Goal: Task Accomplishment & Management: Use online tool/utility

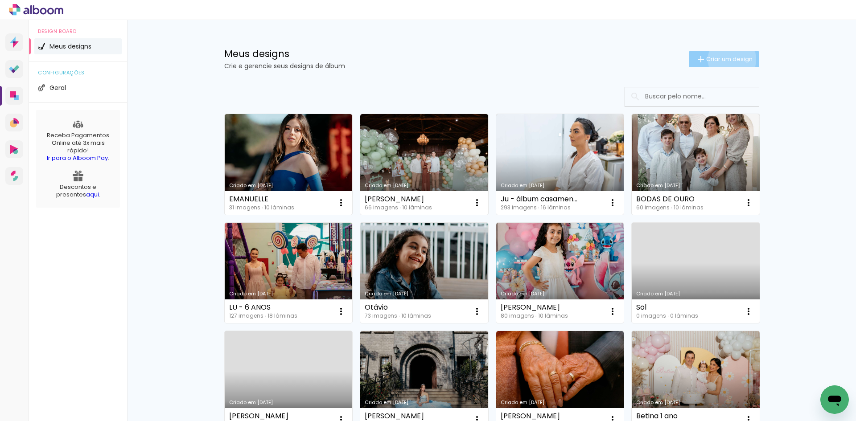
click at [727, 59] on span "Criar um design" at bounding box center [729, 59] width 46 height 6
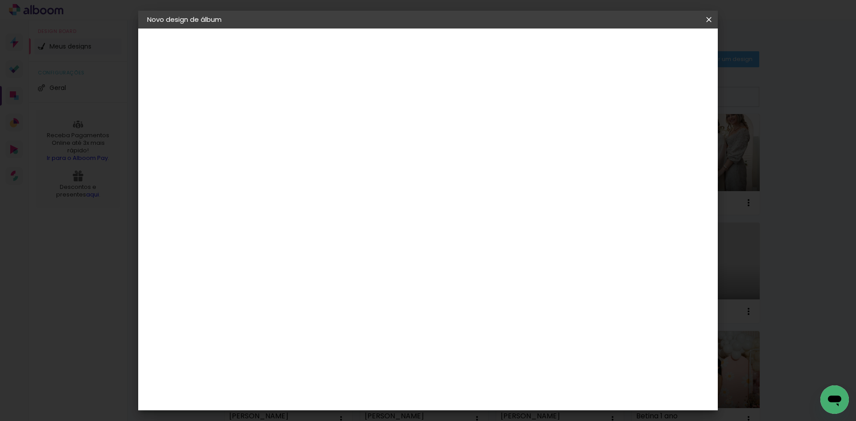
click at [318, 107] on div at bounding box center [292, 119] width 51 height 67
click at [293, 127] on div at bounding box center [293, 127] width 0 height 1
type input "E"
type input "Maria 2 anos"
type paper-input "Maria 2 anos"
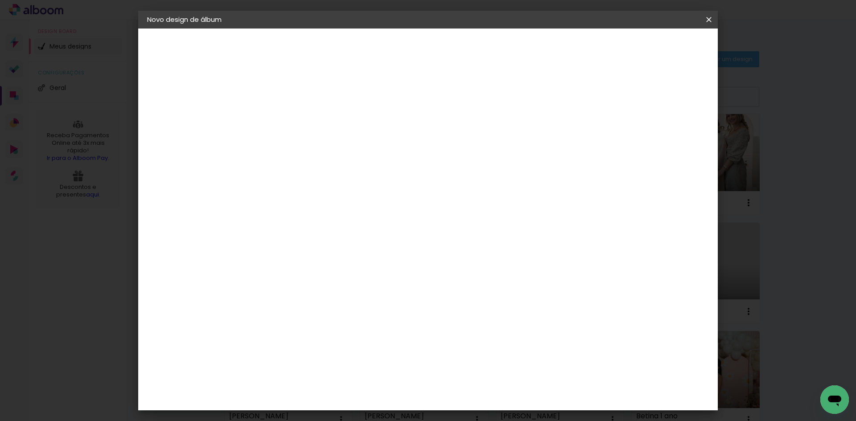
click at [0, 0] on slot "Avançar" at bounding box center [0, 0] width 0 height 0
click at [364, 162] on paper-input-container at bounding box center [315, 170] width 96 height 20
type input "canaa"
type paper-input "canaa"
click at [315, 199] on div "Canaan Álbuns" at bounding box center [301, 203] width 28 height 14
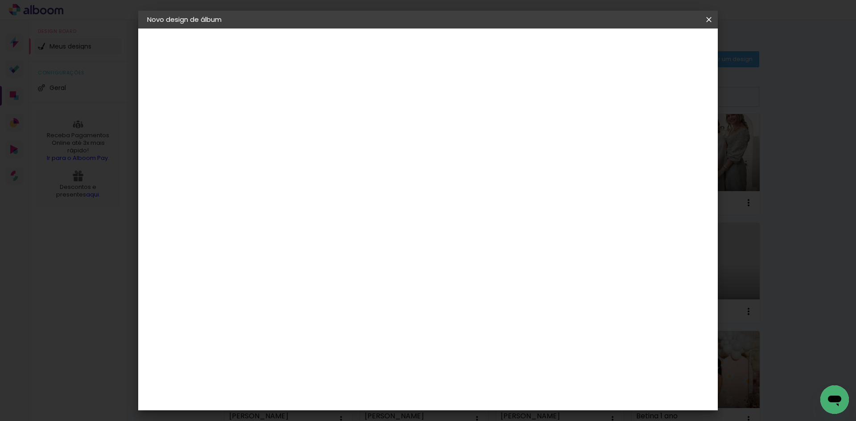
click at [0, 0] on slot "Avançar" at bounding box center [0, 0] width 0 height 0
drag, startPoint x: 469, startPoint y: 150, endPoint x: 446, endPoint y: 312, distance: 163.9
click at [0, 0] on slot "Horizontal Modelo Fechado Lâmina 15 × 18 15 × 18 cm 15.2 × 37 cm 15 × 21 15 × 2…" at bounding box center [0, 0] width 0 height 0
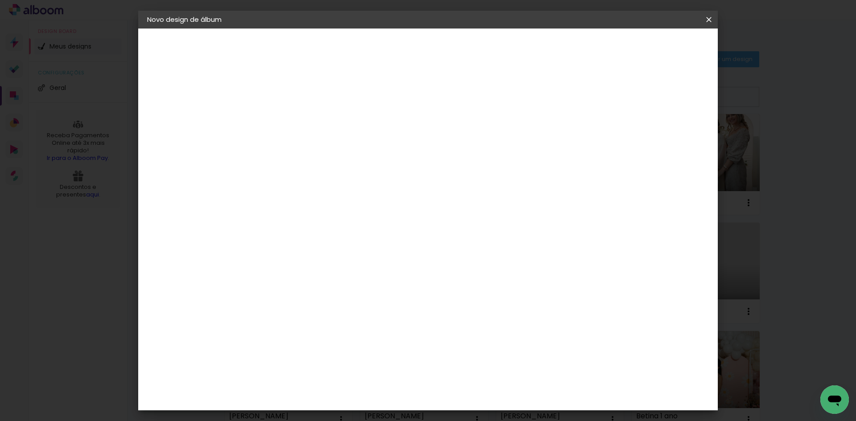
click at [0, 0] on slot "Avançar" at bounding box center [0, 0] width 0 height 0
click at [600, 102] on paper-checkbox "Mostrar sangria" at bounding box center [566, 96] width 67 height 11
type paper-checkbox "on"
click at [591, 48] on span "Iniciar design" at bounding box center [571, 47] width 41 height 6
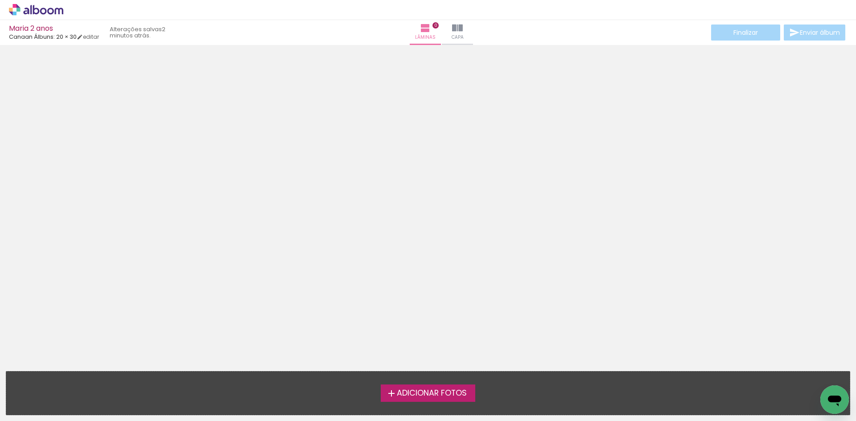
click at [422, 390] on span "Adicionar Fotos" at bounding box center [432, 394] width 70 height 8
click at [0, 0] on input "file" at bounding box center [0, 0] width 0 height 0
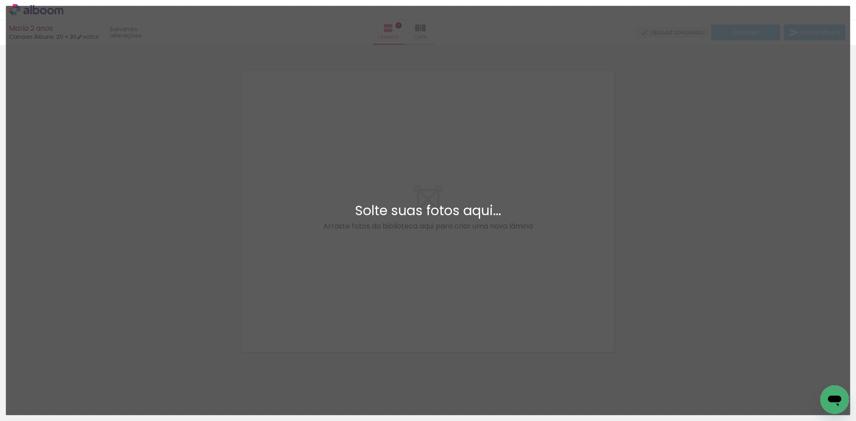
scroll to position [12, 0]
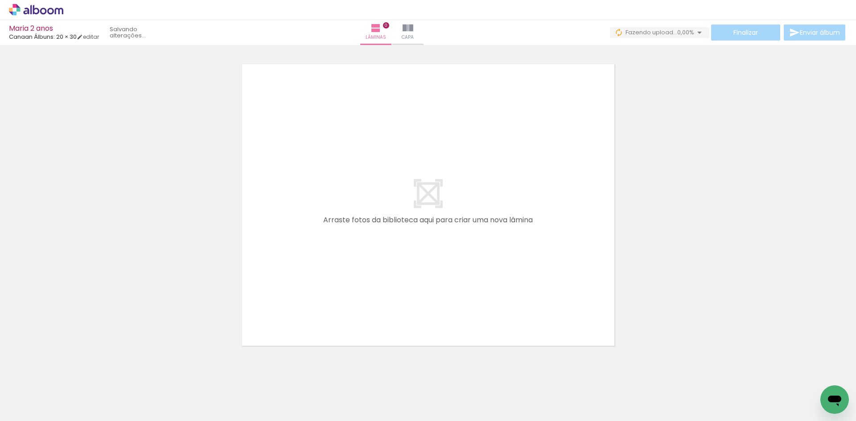
click at [39, 412] on span "Adicionar Fotos" at bounding box center [31, 409] width 27 height 10
click at [0, 0] on input "file" at bounding box center [0, 0] width 0 height 0
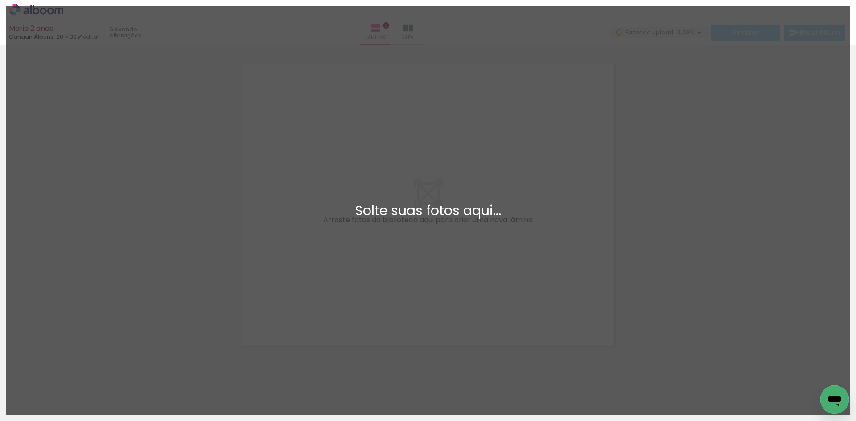
scroll to position [0, 0]
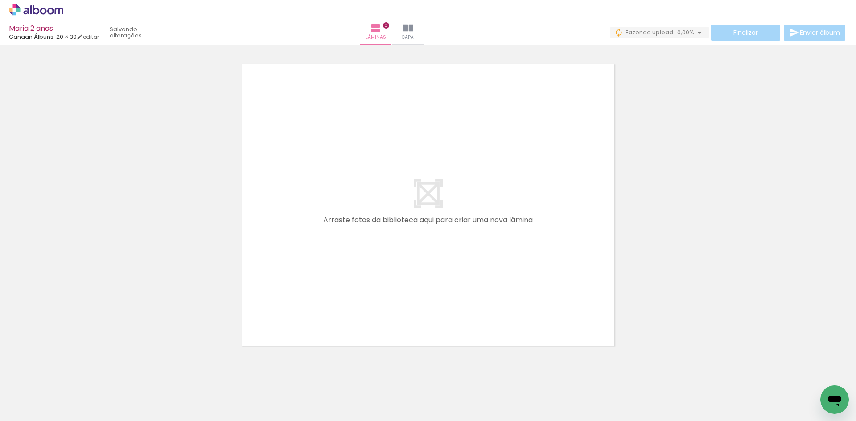
click at [70, 374] on iron-icon at bounding box center [69, 373] width 9 height 9
click at [70, 380] on quentale-thumb at bounding box center [89, 391] width 50 height 51
click at [70, 375] on iron-icon at bounding box center [69, 373] width 9 height 9
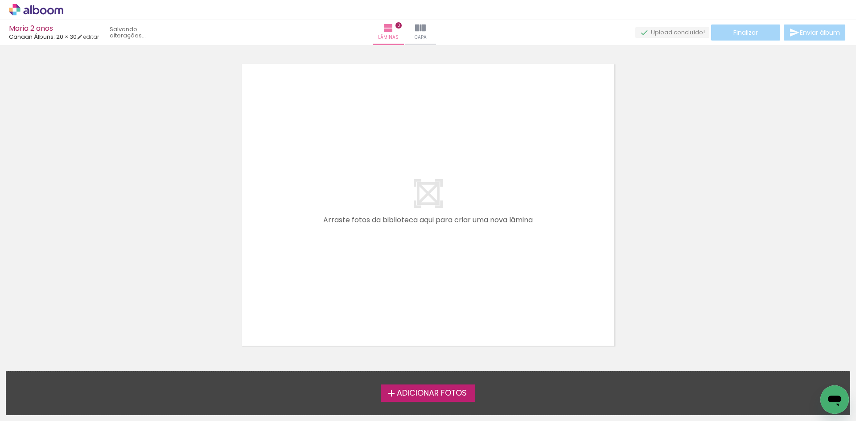
click at [394, 392] on iron-icon at bounding box center [391, 393] width 11 height 11
click at [0, 0] on input "file" at bounding box center [0, 0] width 0 height 0
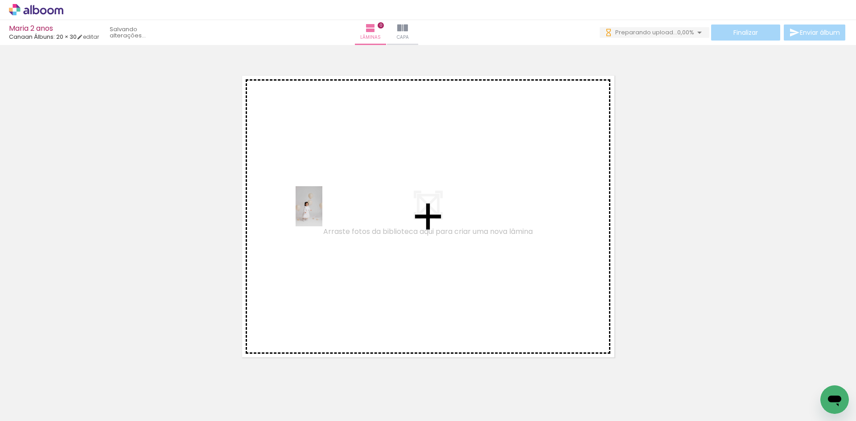
drag, startPoint x: 246, startPoint y: 399, endPoint x: 322, endPoint y: 213, distance: 200.5
click at [322, 213] on quentale-workspace at bounding box center [428, 210] width 856 height 421
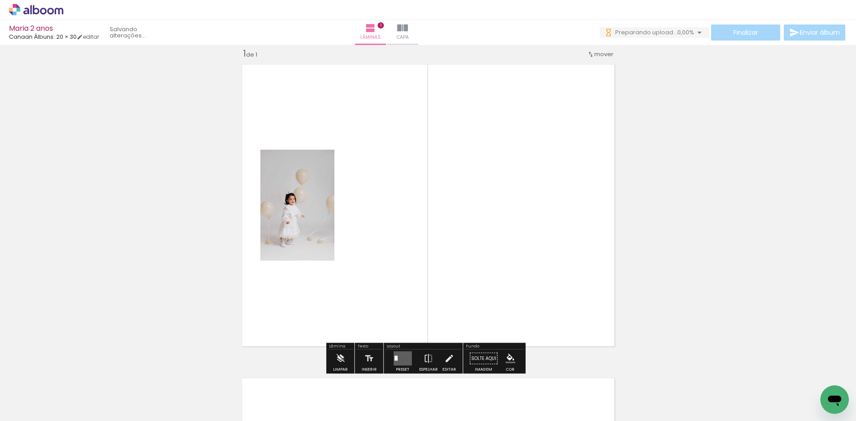
scroll to position [12, 0]
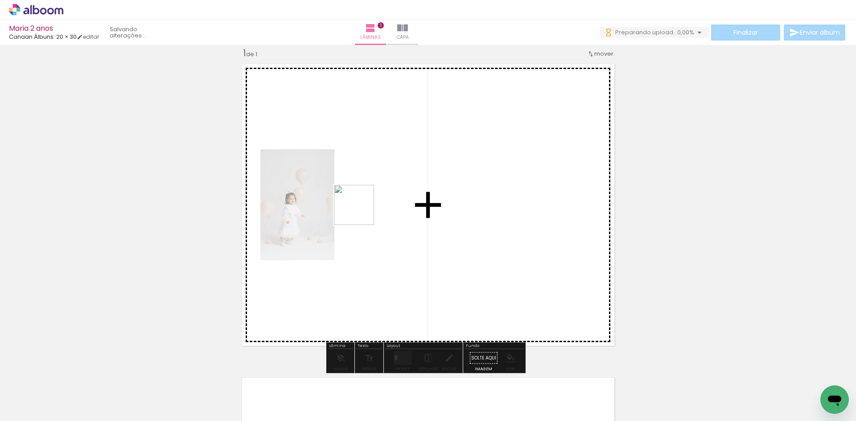
drag, startPoint x: 331, startPoint y: 403, endPoint x: 361, endPoint y: 212, distance: 193.5
click at [361, 212] on quentale-workspace at bounding box center [428, 210] width 856 height 421
drag, startPoint x: 491, startPoint y: 405, endPoint x: 475, endPoint y: 256, distance: 149.8
click at [473, 257] on quentale-workspace at bounding box center [428, 210] width 856 height 421
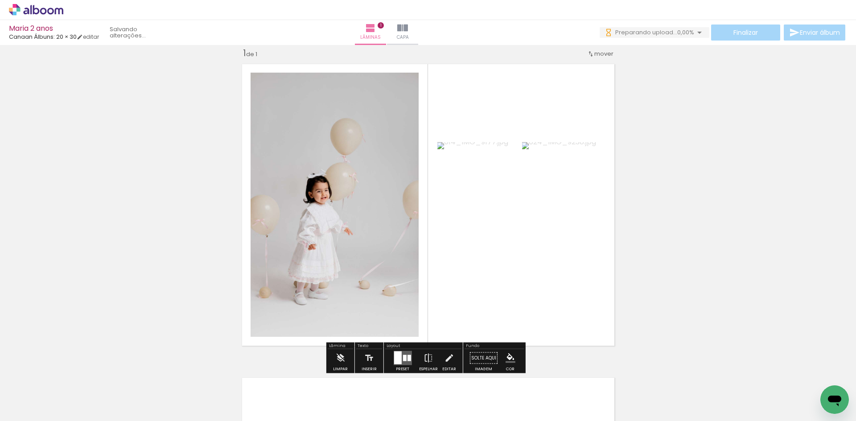
scroll to position [101, 0]
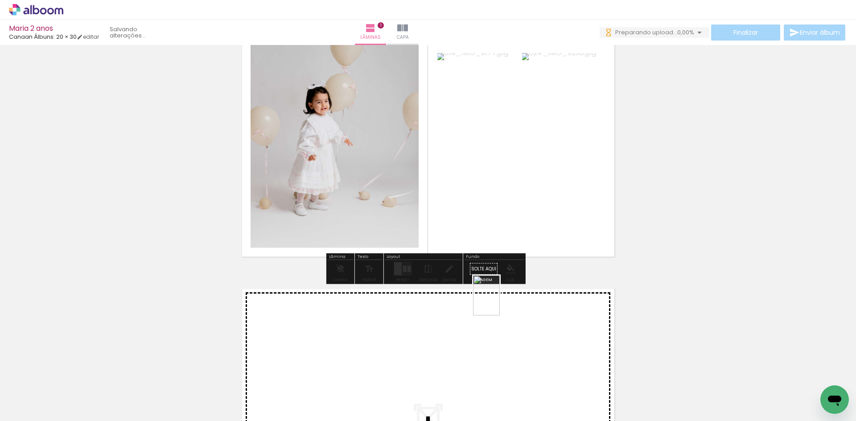
drag, startPoint x: 550, startPoint y: 389, endPoint x: 500, endPoint y: 302, distance: 99.9
click at [500, 302] on quentale-workspace at bounding box center [428, 210] width 856 height 421
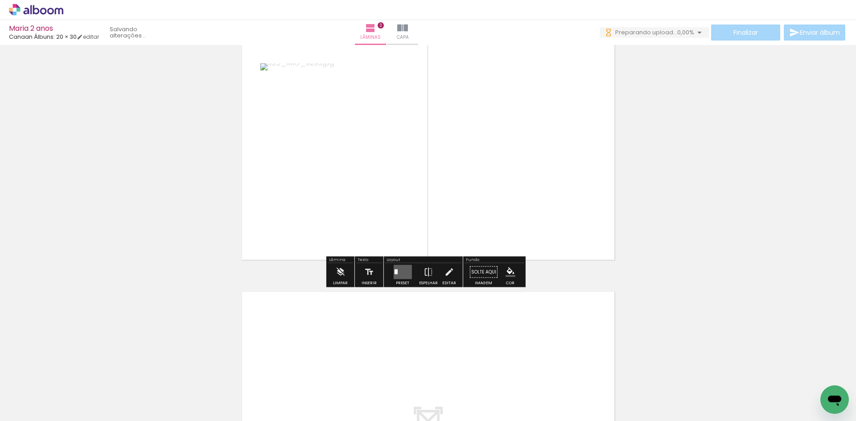
scroll to position [456, 0]
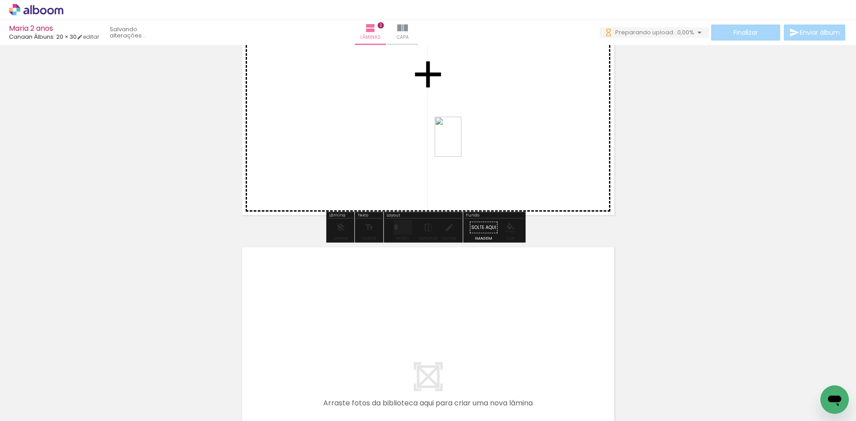
drag, startPoint x: 444, startPoint y: 394, endPoint x: 432, endPoint y: 251, distance: 143.6
click at [463, 133] on quentale-workspace at bounding box center [428, 210] width 856 height 421
drag, startPoint x: 406, startPoint y: 405, endPoint x: 495, endPoint y: 164, distance: 257.1
click at [495, 164] on quentale-workspace at bounding box center [428, 210] width 856 height 421
drag, startPoint x: 319, startPoint y: 298, endPoint x: 406, endPoint y: 112, distance: 204.8
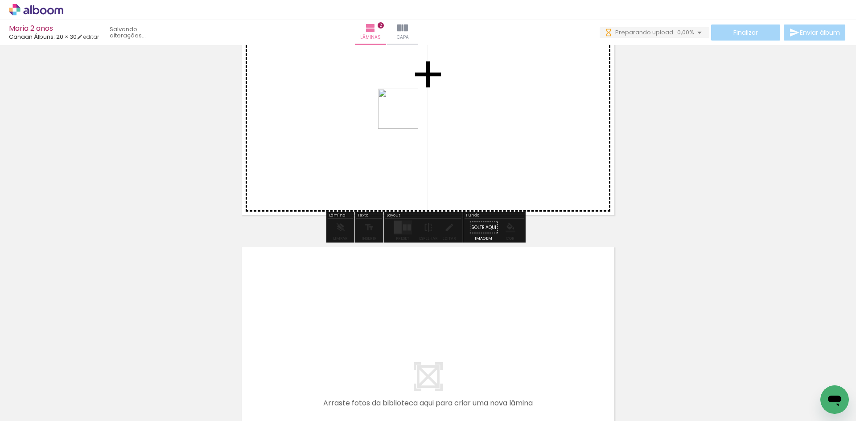
click at [406, 112] on quentale-workspace at bounding box center [428, 210] width 856 height 421
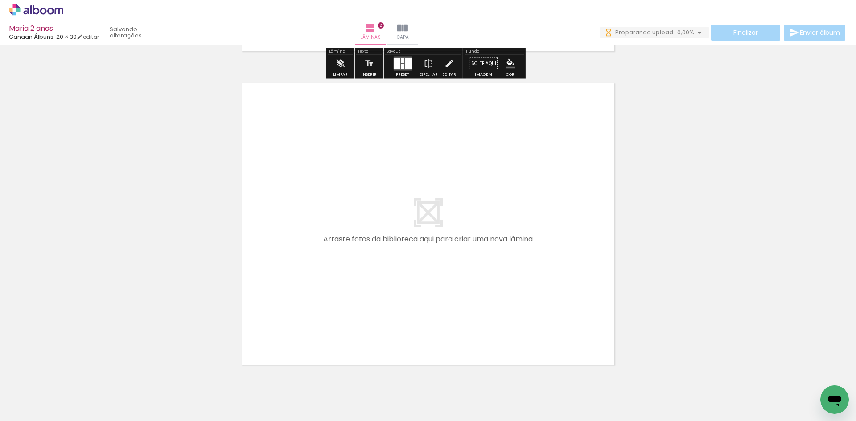
scroll to position [634, 0]
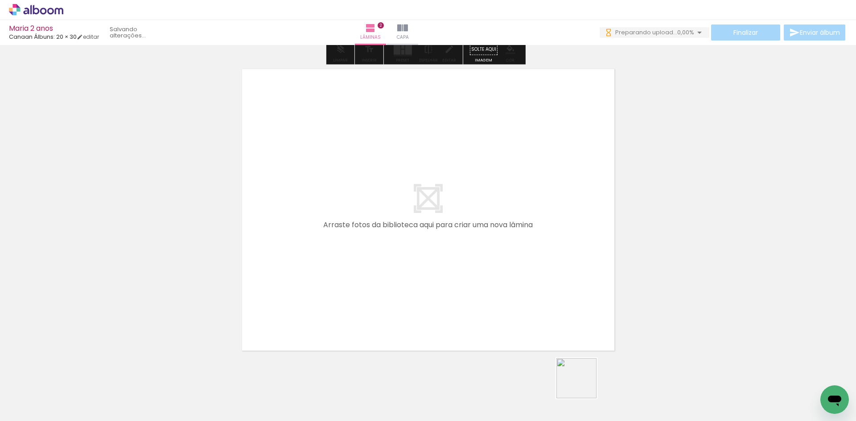
drag, startPoint x: 583, startPoint y: 385, endPoint x: 408, endPoint y: 219, distance: 241.2
click at [408, 219] on quentale-workspace at bounding box center [428, 210] width 856 height 421
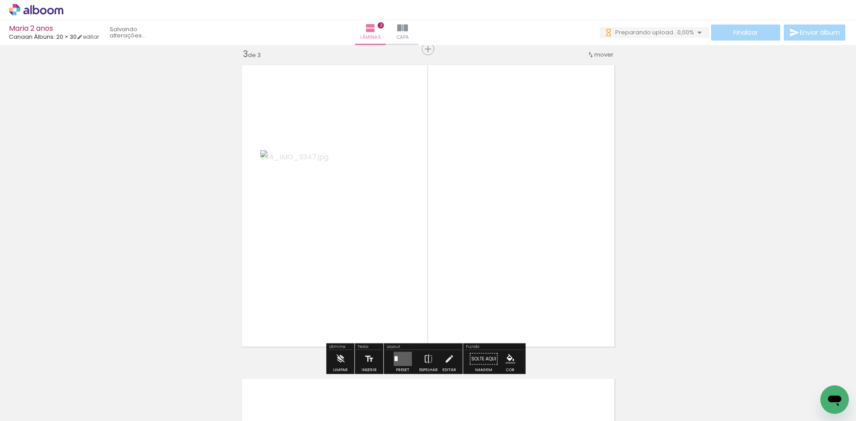
scroll to position [639, 0]
drag, startPoint x: 628, startPoint y: 395, endPoint x: 588, endPoint y: 327, distance: 78.8
click at [520, 269] on quentale-workspace at bounding box center [428, 210] width 856 height 421
drag, startPoint x: 679, startPoint y: 387, endPoint x: 574, endPoint y: 329, distance: 119.1
click at [493, 259] on quentale-workspace at bounding box center [428, 210] width 856 height 421
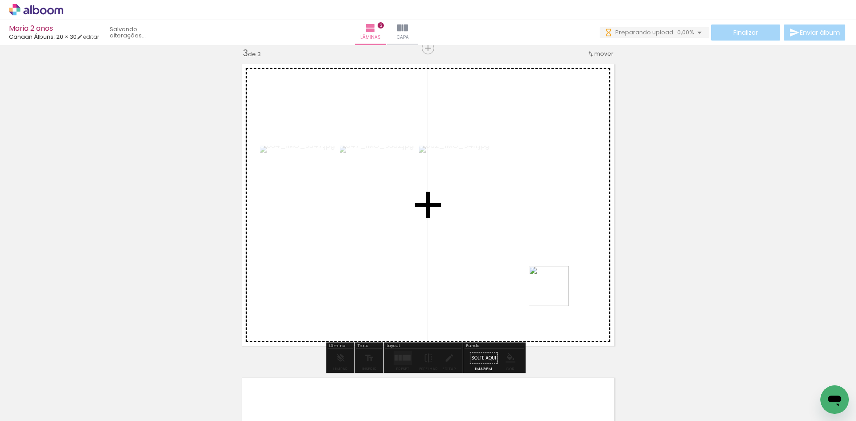
drag, startPoint x: 713, startPoint y: 377, endPoint x: 775, endPoint y: 406, distance: 69.0
click at [540, 284] on quentale-workspace at bounding box center [428, 210] width 856 height 421
drag, startPoint x: 790, startPoint y: 404, endPoint x: 471, endPoint y: 300, distance: 334.7
click at [485, 235] on quentale-workspace at bounding box center [428, 210] width 856 height 421
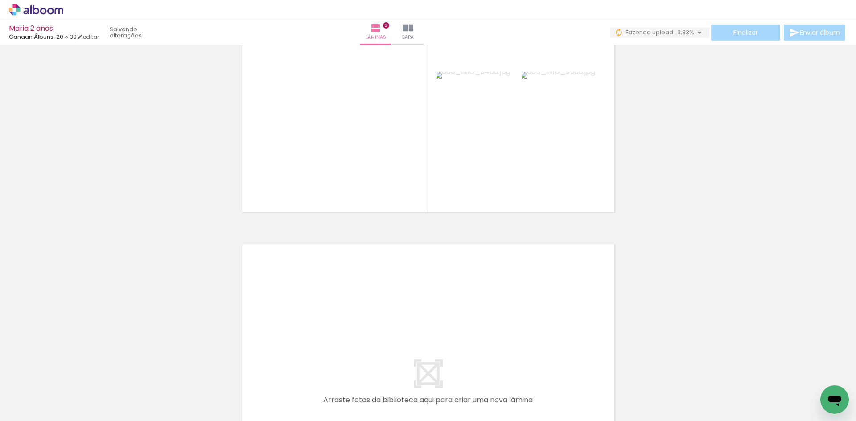
scroll to position [595, 0]
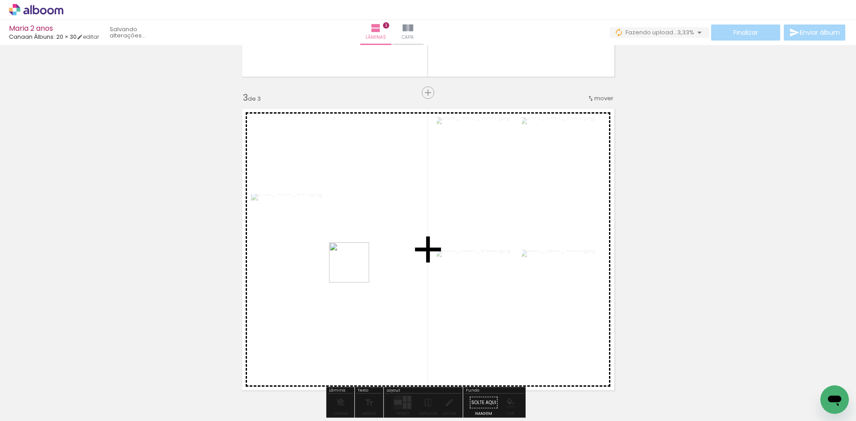
drag, startPoint x: 382, startPoint y: 397, endPoint x: 386, endPoint y: 337, distance: 60.3
click at [355, 266] on quentale-workspace at bounding box center [428, 210] width 856 height 421
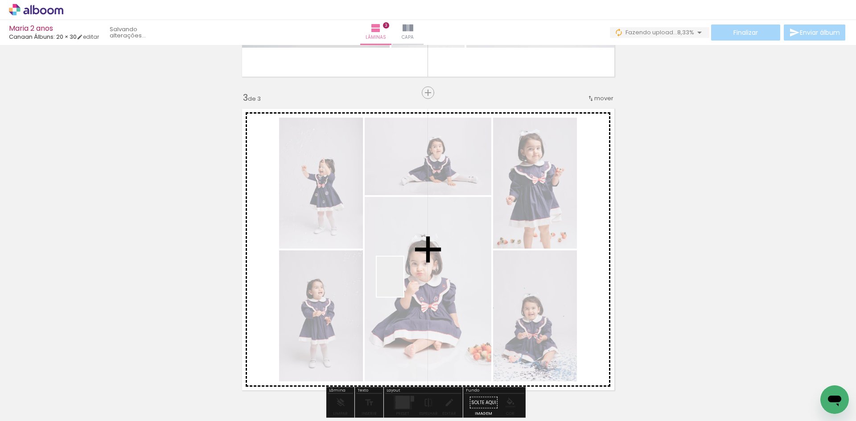
drag, startPoint x: 431, startPoint y: 406, endPoint x: 404, endPoint y: 253, distance: 154.7
click at [395, 245] on quentale-workspace at bounding box center [428, 210] width 856 height 421
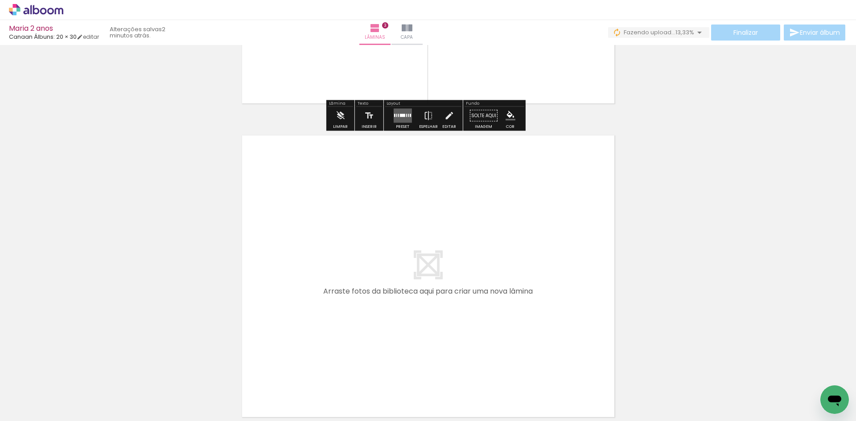
scroll to position [970, 0]
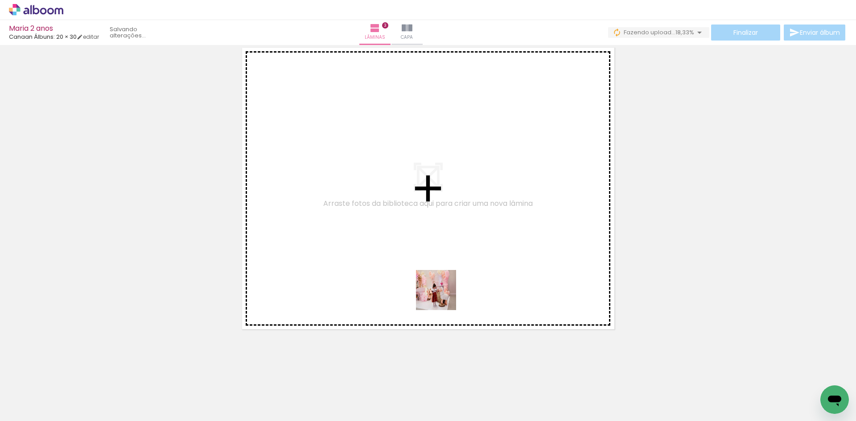
drag, startPoint x: 491, startPoint y: 399, endPoint x: 488, endPoint y: 358, distance: 41.2
click at [439, 285] on quentale-workspace at bounding box center [428, 210] width 856 height 421
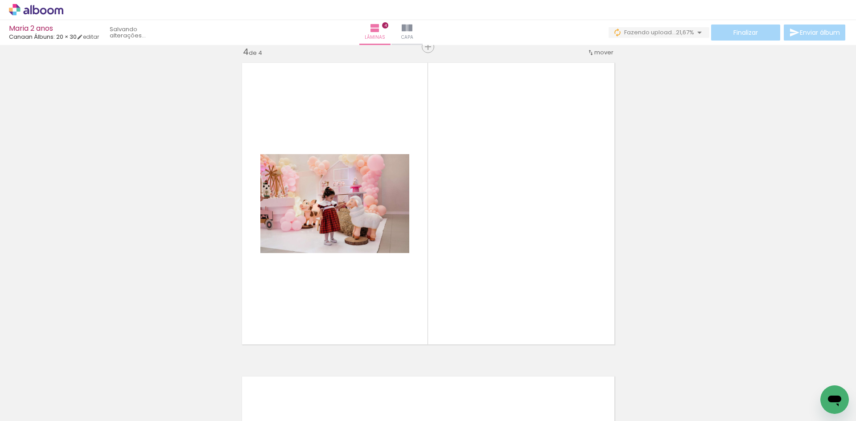
scroll to position [953, 0]
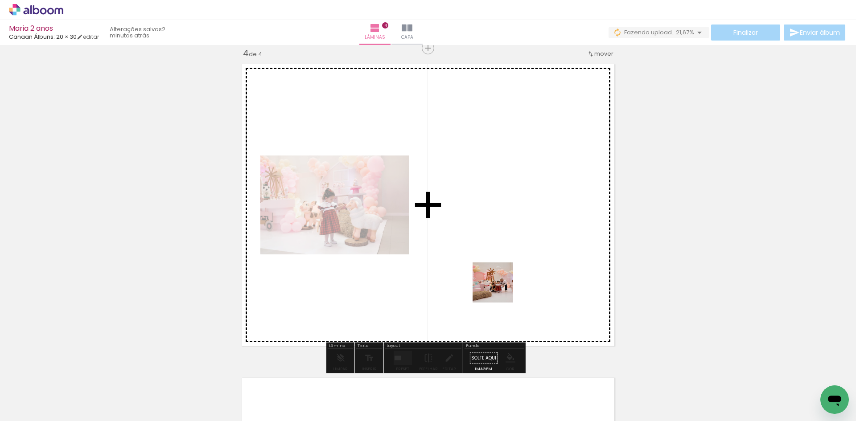
drag, startPoint x: 502, startPoint y: 302, endPoint x: 522, endPoint y: 309, distance: 20.6
click at [498, 277] on quentale-workspace at bounding box center [428, 210] width 856 height 421
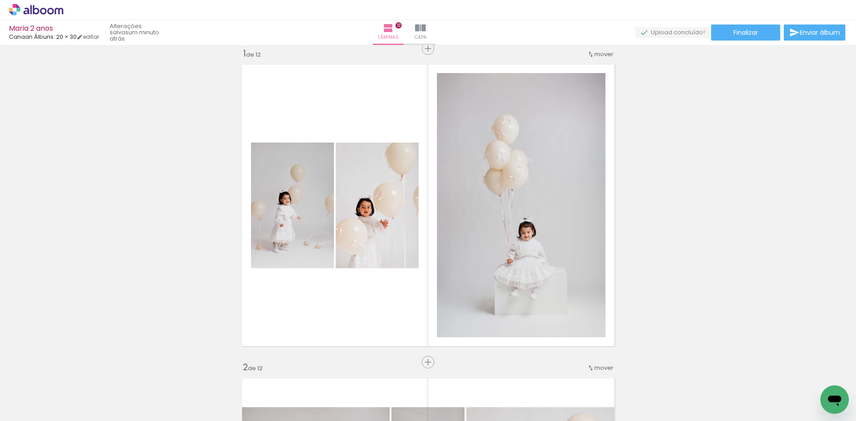
scroll to position [0, 2216]
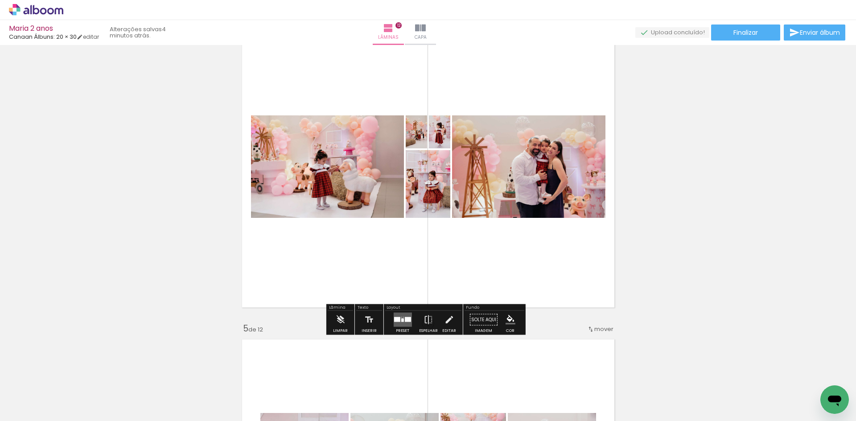
scroll to position [992, 0]
click at [401, 317] on div at bounding box center [401, 317] width 1 height 0
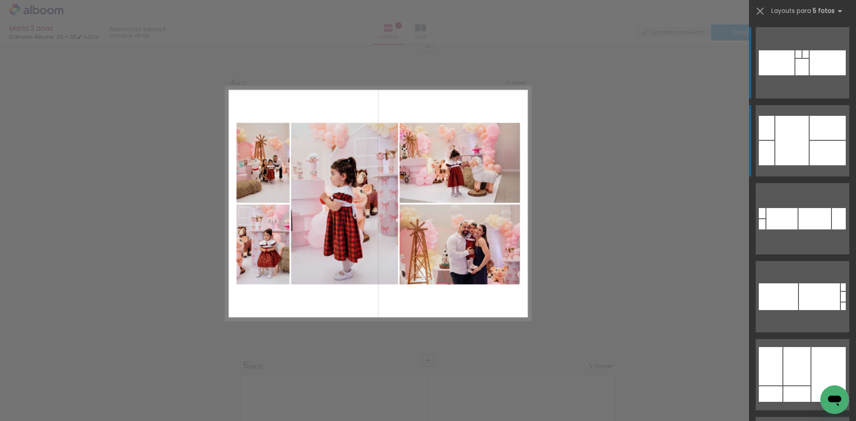
scroll to position [953, 0]
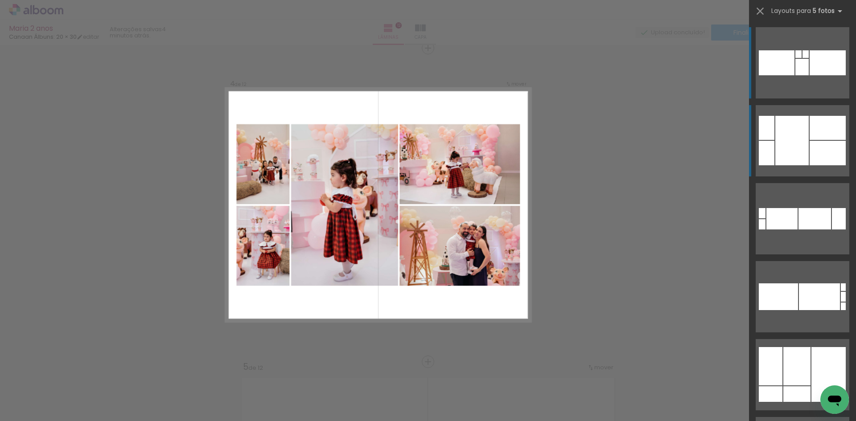
click at [793, 139] on div at bounding box center [791, 140] width 33 height 49
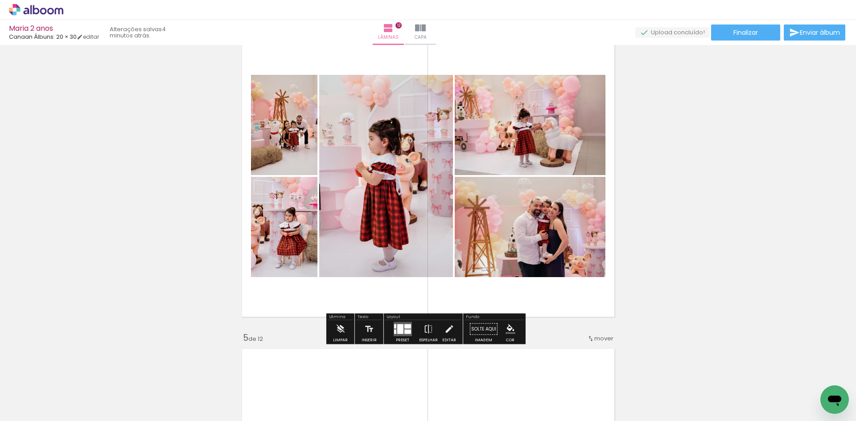
scroll to position [998, 0]
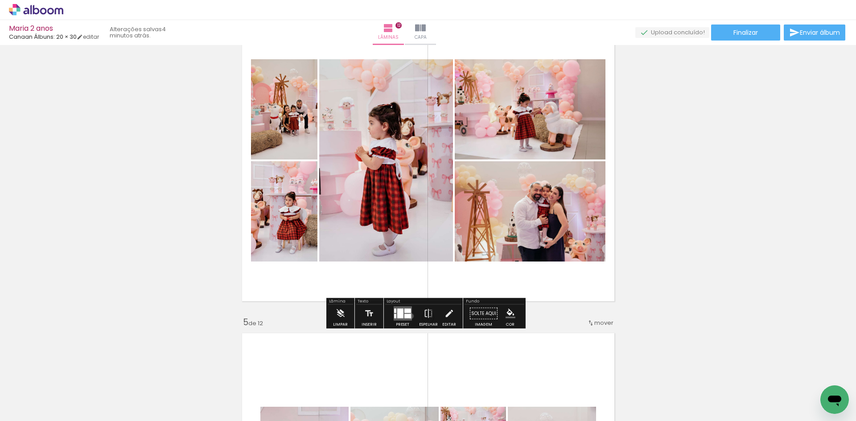
click at [409, 316] on quentale-layouter at bounding box center [402, 314] width 18 height 14
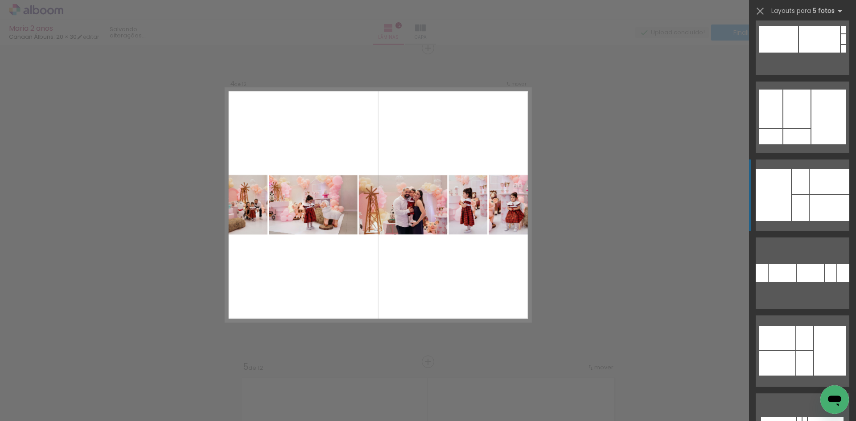
scroll to position [301, 0]
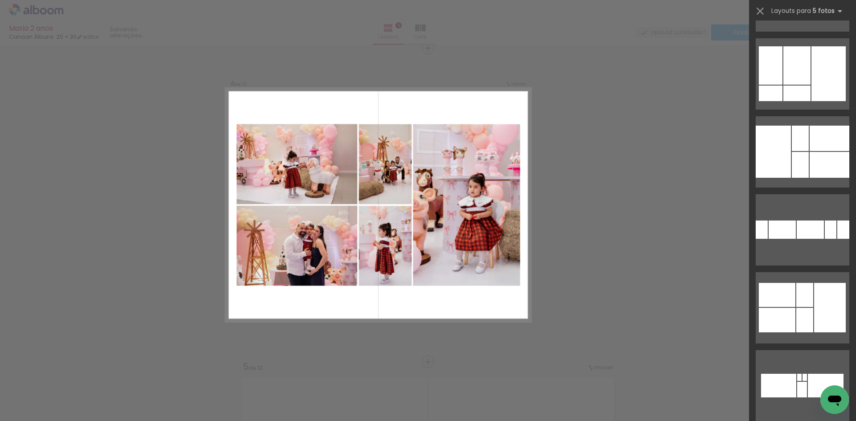
click at [464, 193] on div at bounding box center [466, 205] width 108 height 162
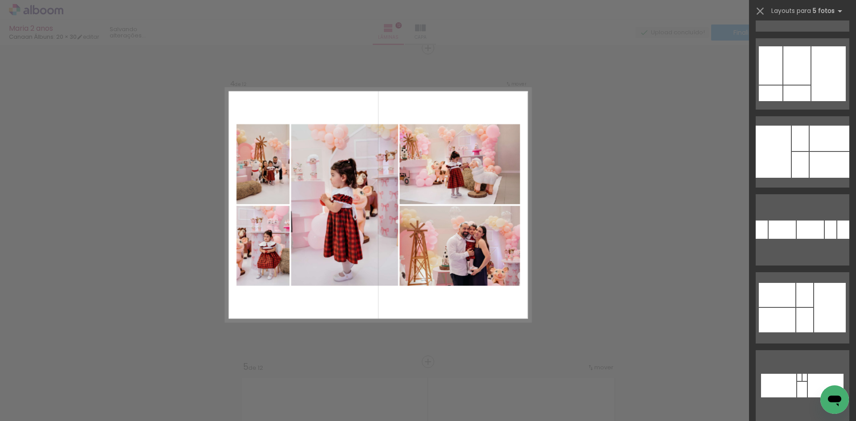
scroll to position [78, 0]
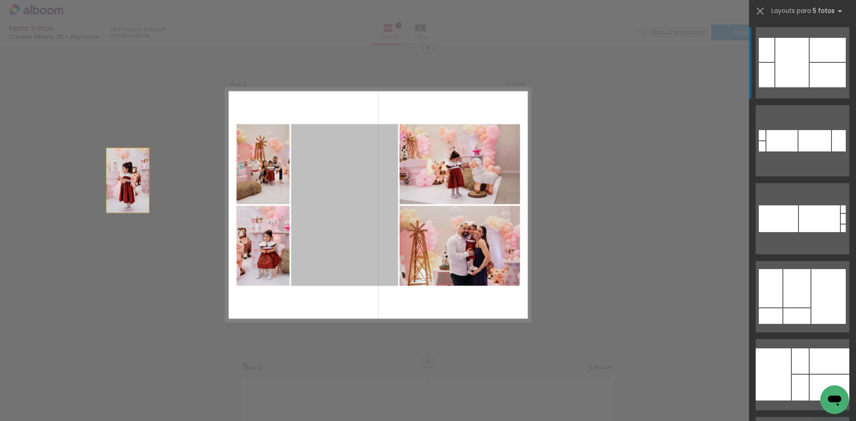
drag, startPoint x: 347, startPoint y: 176, endPoint x: 69, endPoint y: 174, distance: 277.7
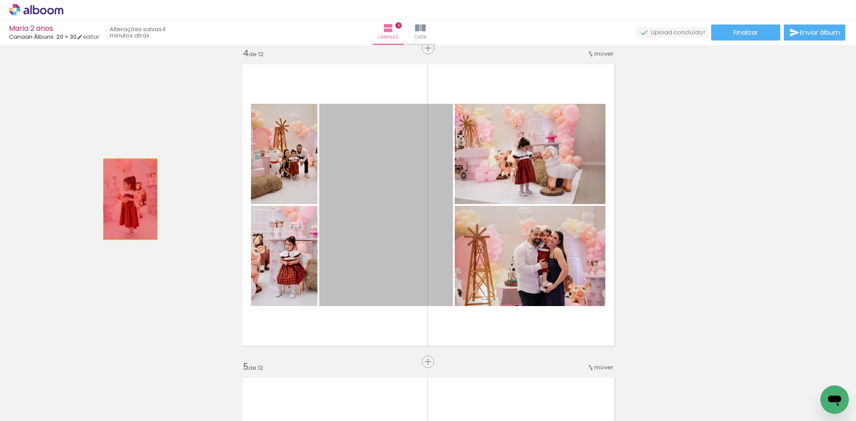
drag, startPoint x: 267, startPoint y: 212, endPoint x: 127, endPoint y: 199, distance: 141.0
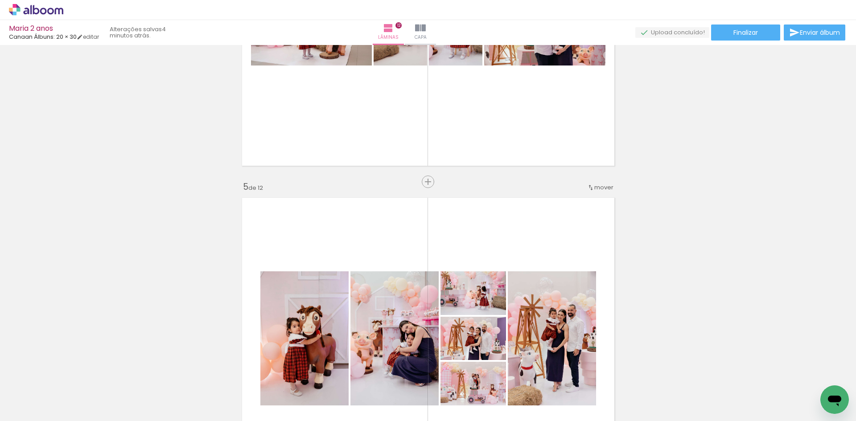
scroll to position [1131, 0]
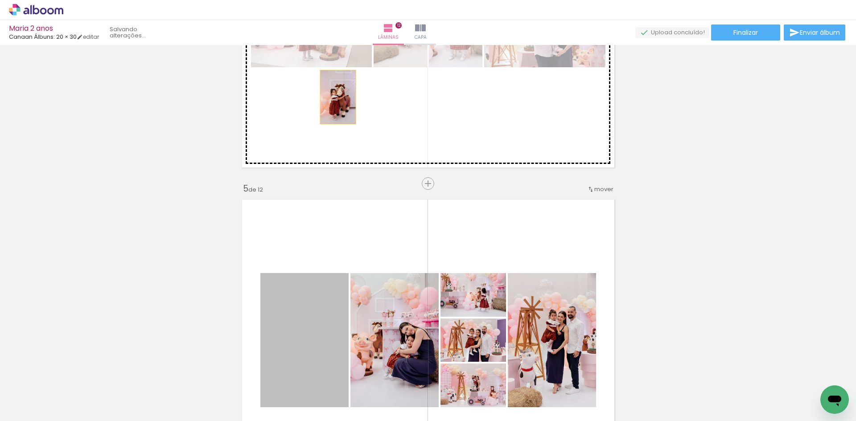
drag, startPoint x: 315, startPoint y: 327, endPoint x: 334, endPoint y: 97, distance: 230.4
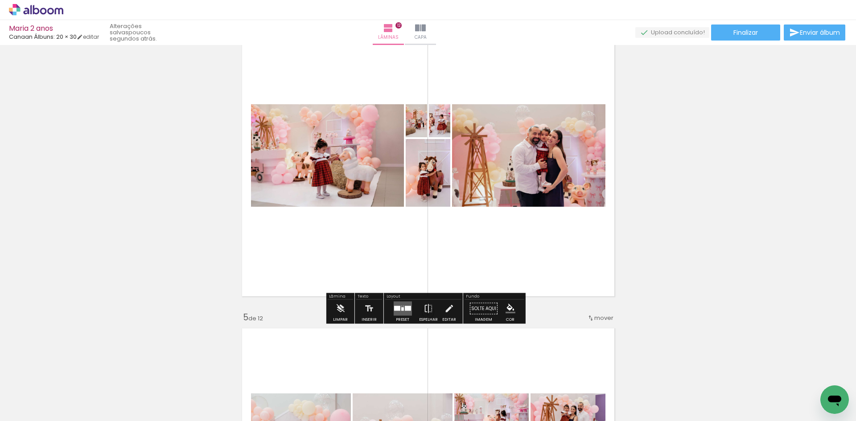
scroll to position [1042, 0]
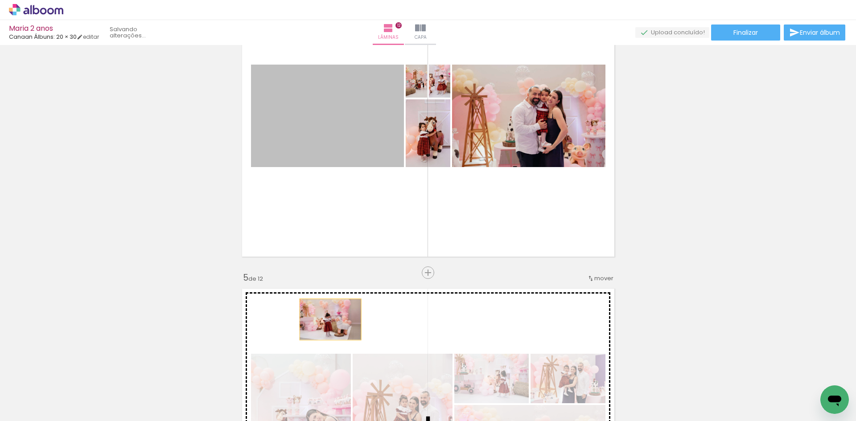
drag, startPoint x: 350, startPoint y: 118, endPoint x: 327, endPoint y: 320, distance: 202.8
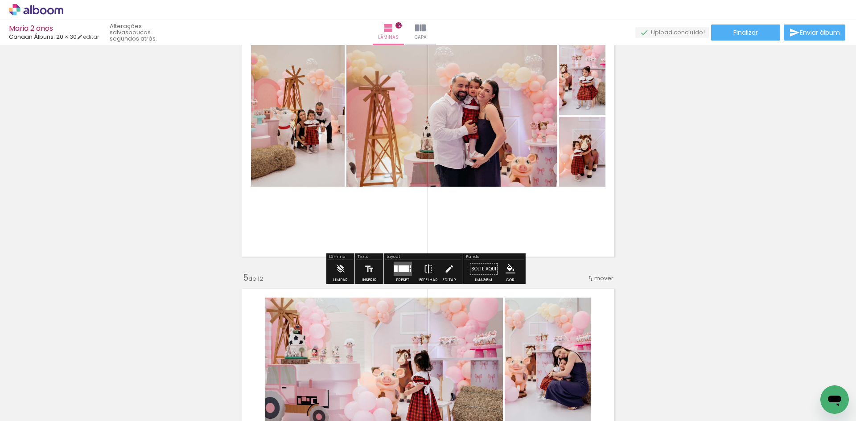
scroll to position [909, 0]
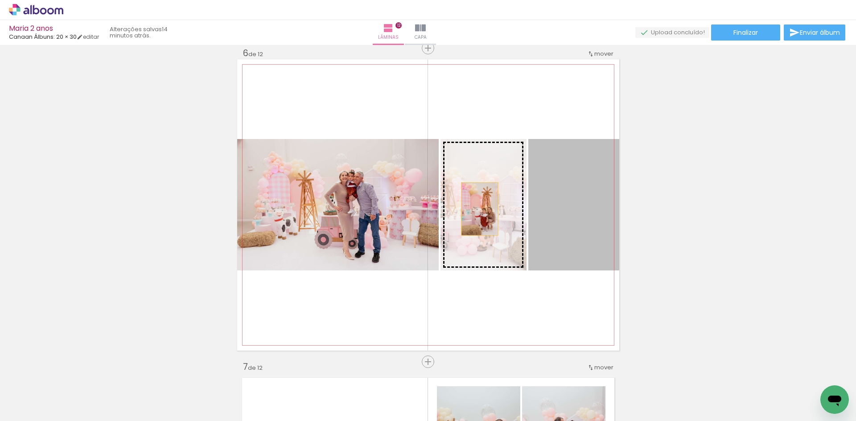
scroll to position [0, 2216]
drag, startPoint x: 484, startPoint y: 208, endPoint x: 476, endPoint y: 209, distance: 8.1
click at [0, 0] on slot at bounding box center [0, 0] width 0 height 0
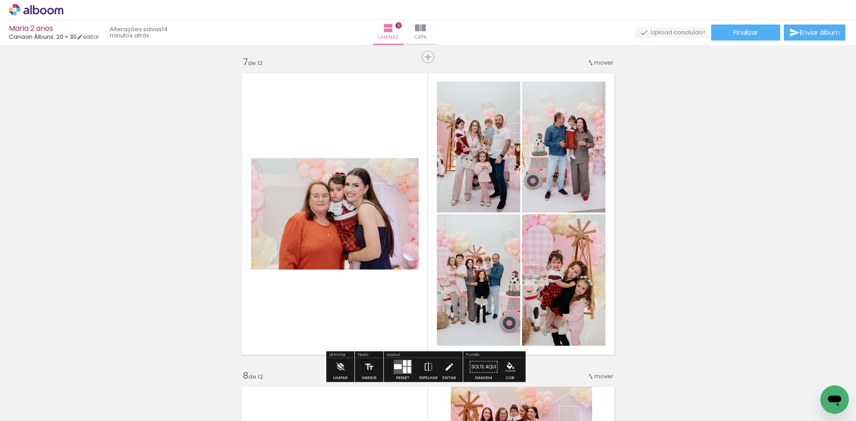
scroll to position [1937, 0]
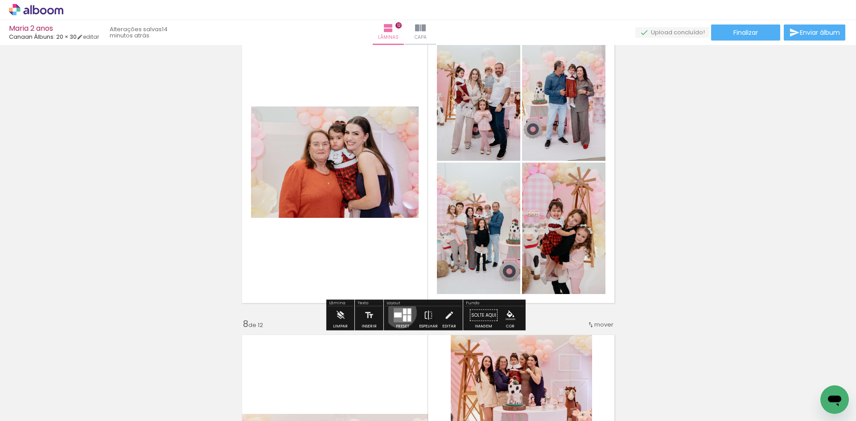
click at [399, 313] on div at bounding box center [398, 315] width 8 height 5
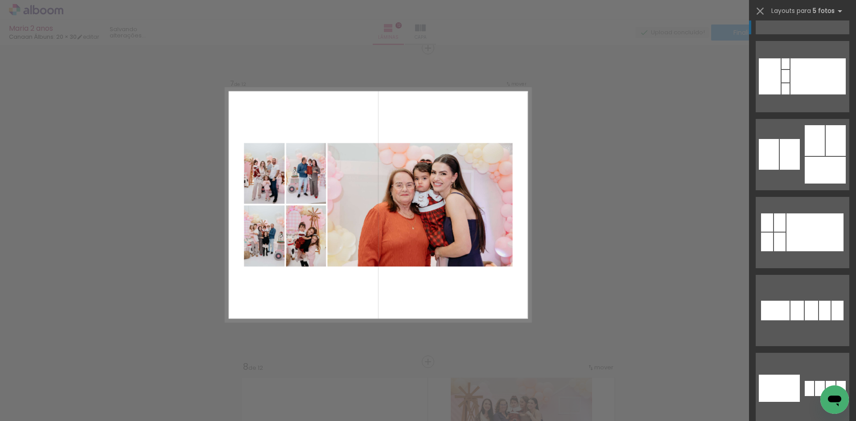
scroll to position [535, 0]
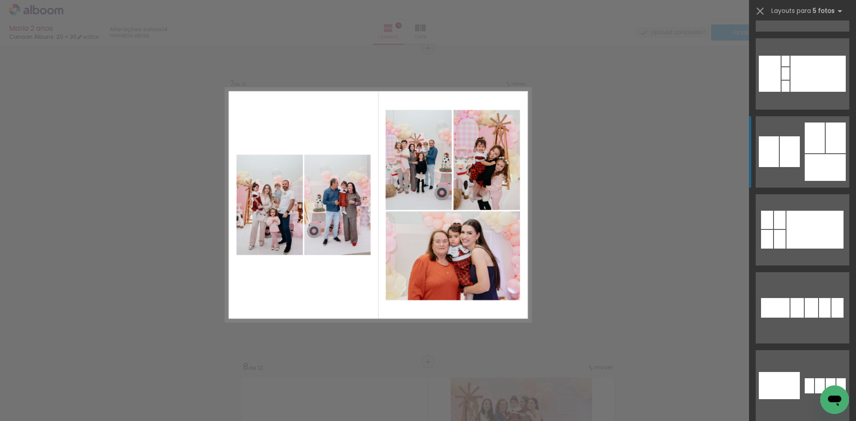
click at [790, 160] on div at bounding box center [790, 151] width 20 height 31
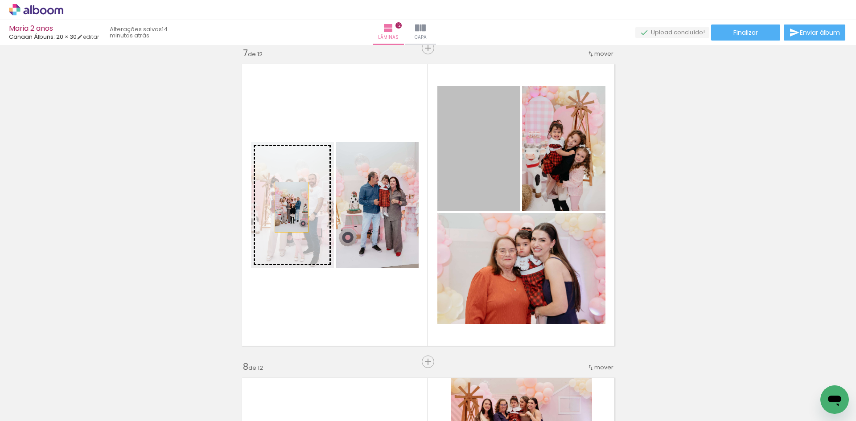
drag, startPoint x: 473, startPoint y: 173, endPoint x: 288, endPoint y: 207, distance: 188.1
click at [0, 0] on slot at bounding box center [0, 0] width 0 height 0
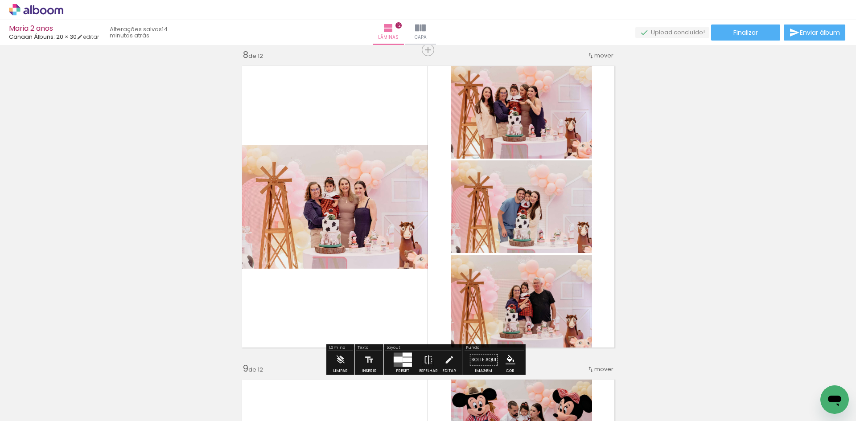
scroll to position [2251, 0]
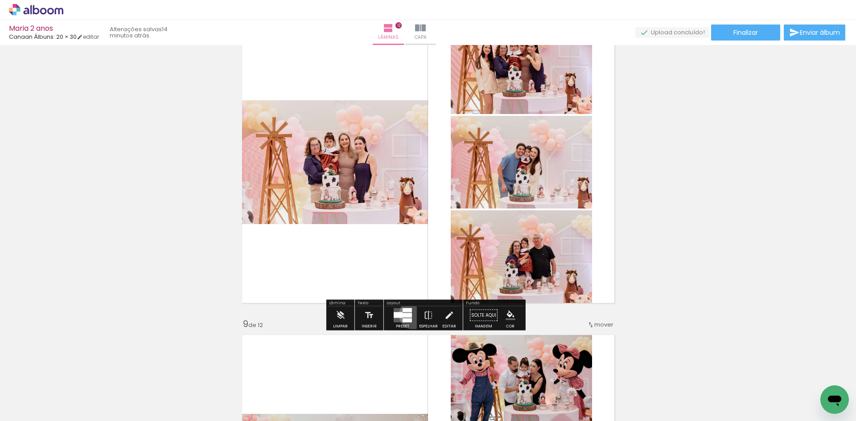
click at [411, 315] on div at bounding box center [403, 316] width 24 height 18
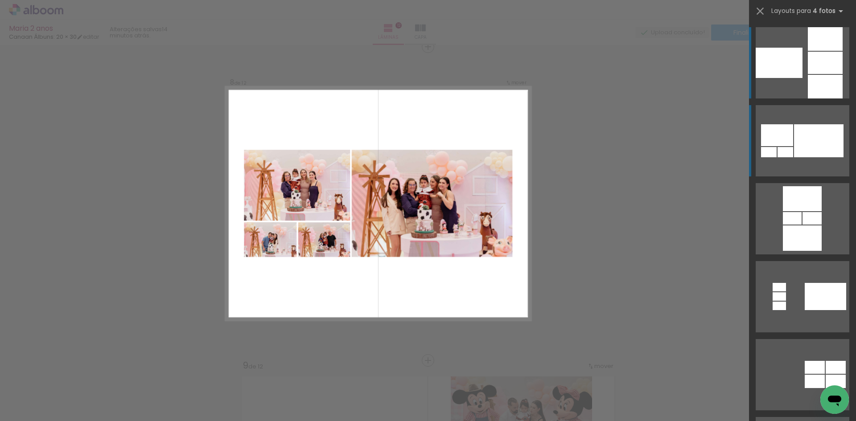
scroll to position [2209, 0]
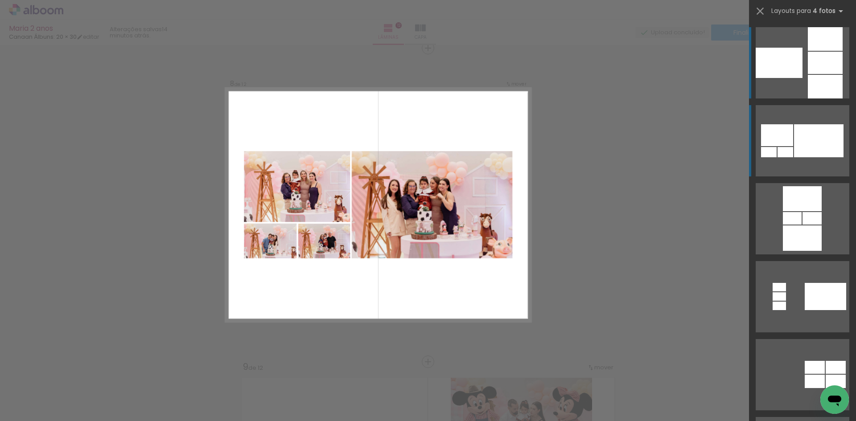
click at [797, 150] on div at bounding box center [818, 140] width 49 height 33
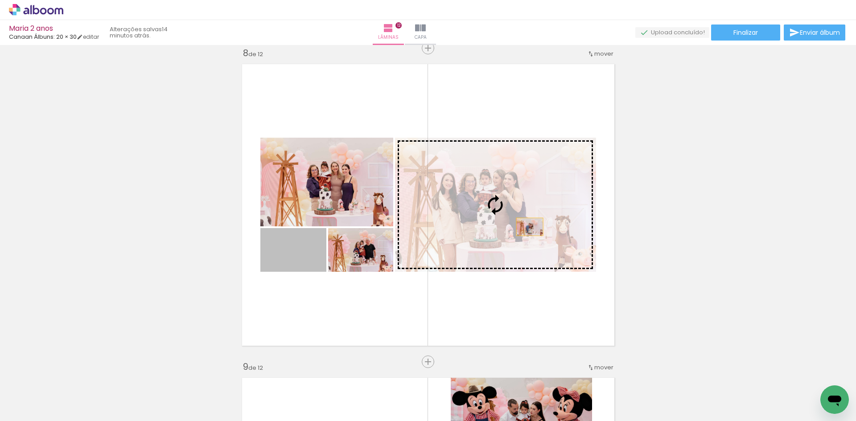
drag, startPoint x: 291, startPoint y: 261, endPoint x: 527, endPoint y: 227, distance: 237.9
click at [0, 0] on slot at bounding box center [0, 0] width 0 height 0
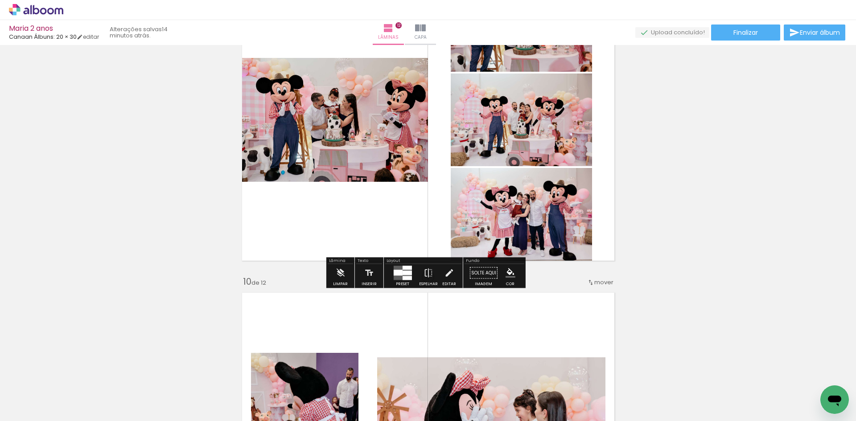
scroll to position [2610, 0]
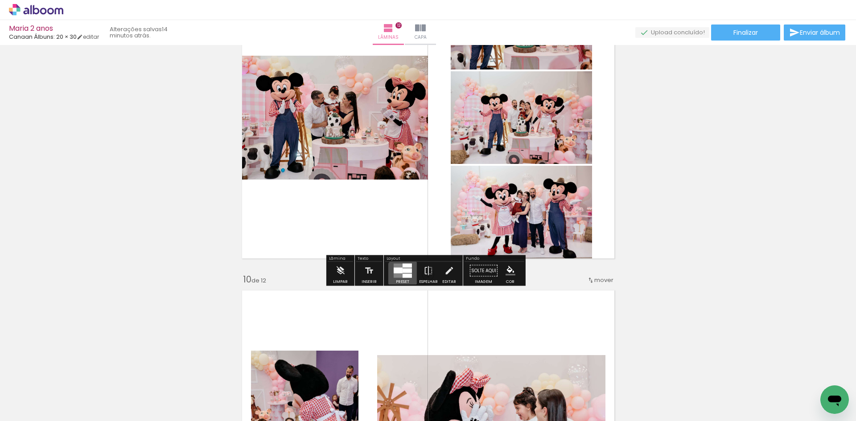
click at [403, 275] on div at bounding box center [406, 276] width 9 height 4
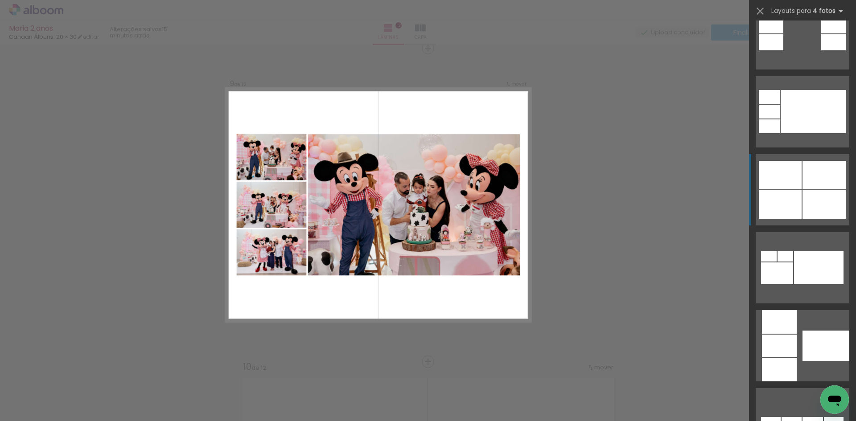
scroll to position [580, 0]
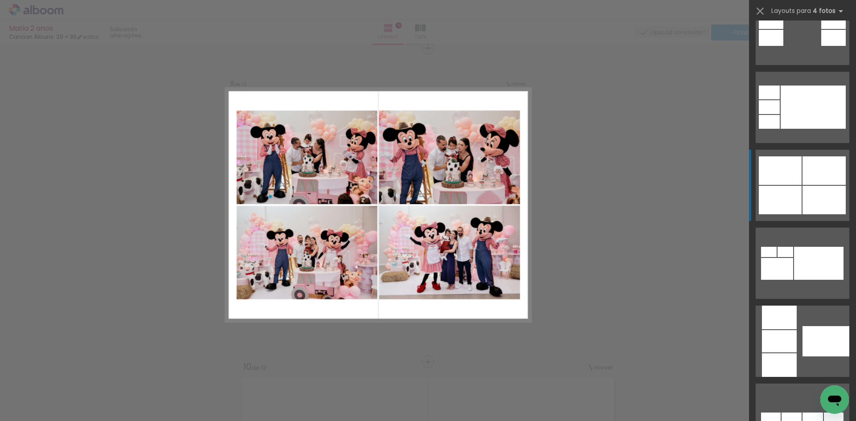
click at [797, 175] on div at bounding box center [780, 170] width 43 height 29
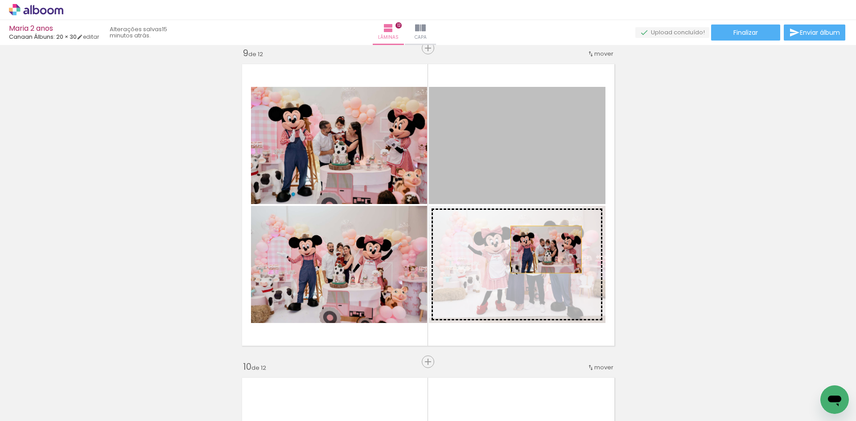
drag, startPoint x: 525, startPoint y: 141, endPoint x: 543, endPoint y: 250, distance: 110.2
click at [0, 0] on slot at bounding box center [0, 0] width 0 height 0
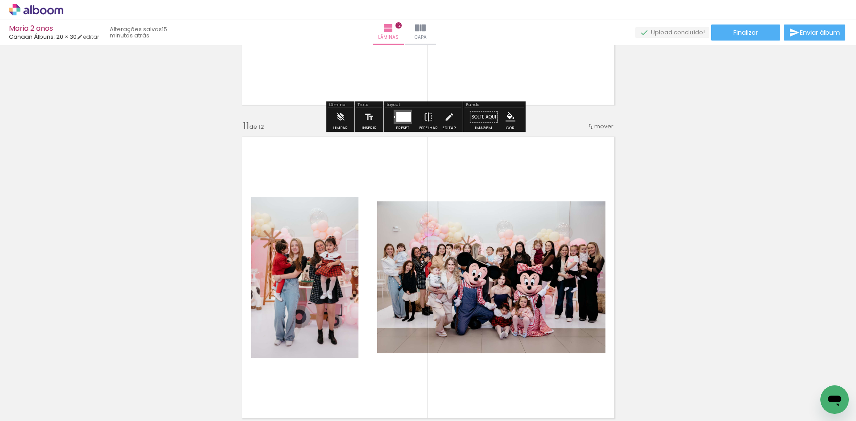
scroll to position [3147, 0]
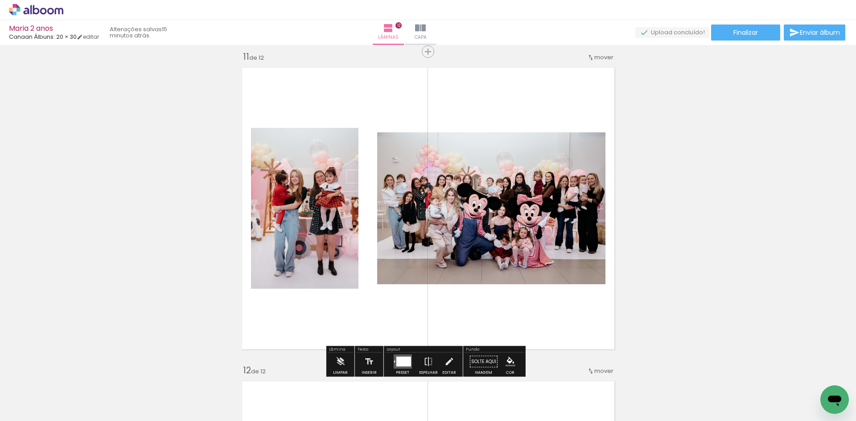
click at [396, 357] on div at bounding box center [403, 362] width 15 height 10
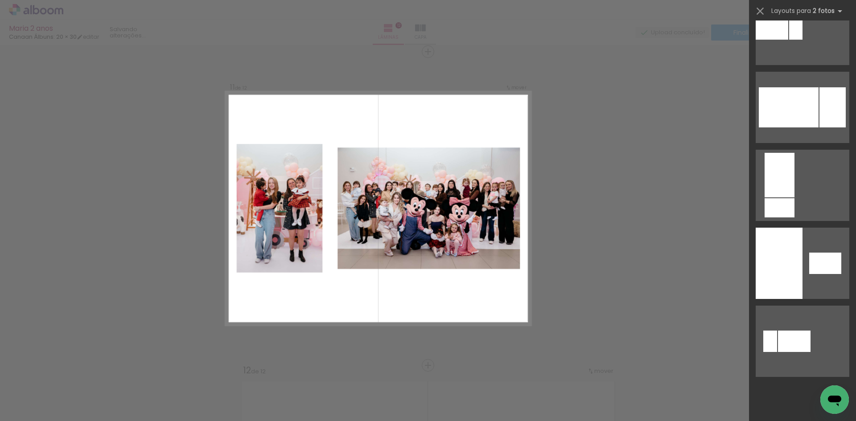
scroll to position [0, 0]
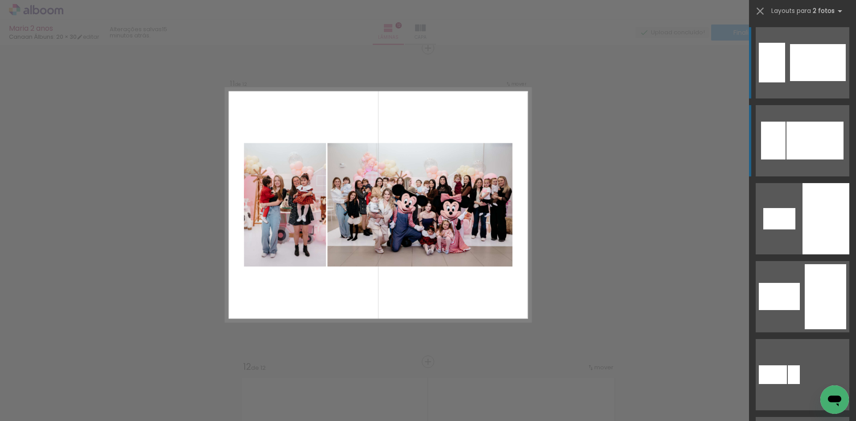
click at [782, 140] on div at bounding box center [773, 141] width 25 height 38
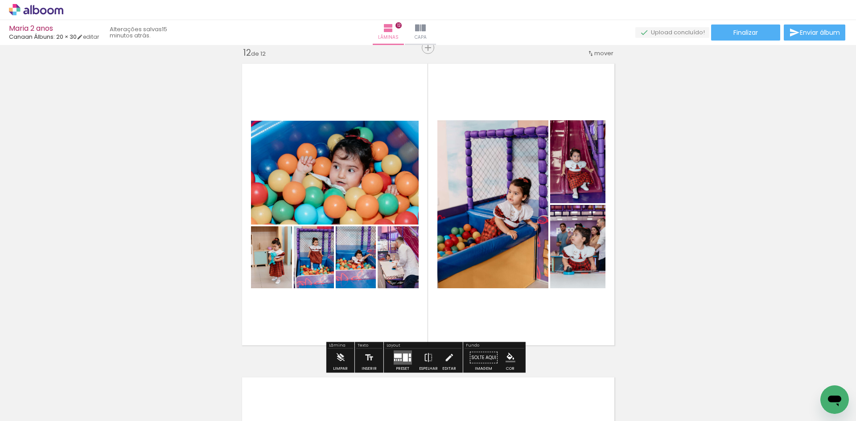
scroll to position [3462, 0]
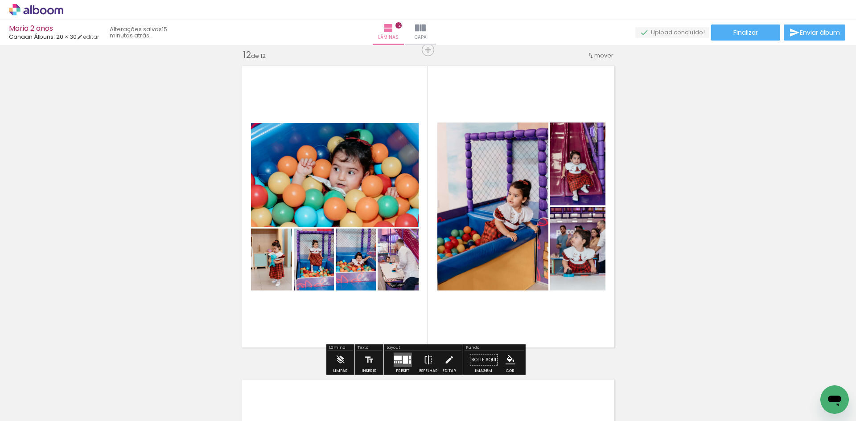
click at [395, 358] on div at bounding box center [398, 358] width 8 height 4
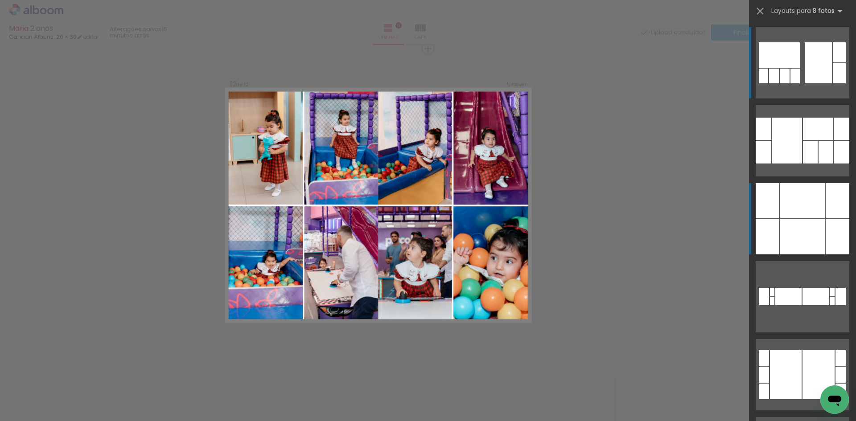
scroll to position [3464, 0]
click at [811, 224] on div at bounding box center [813, 236] width 22 height 35
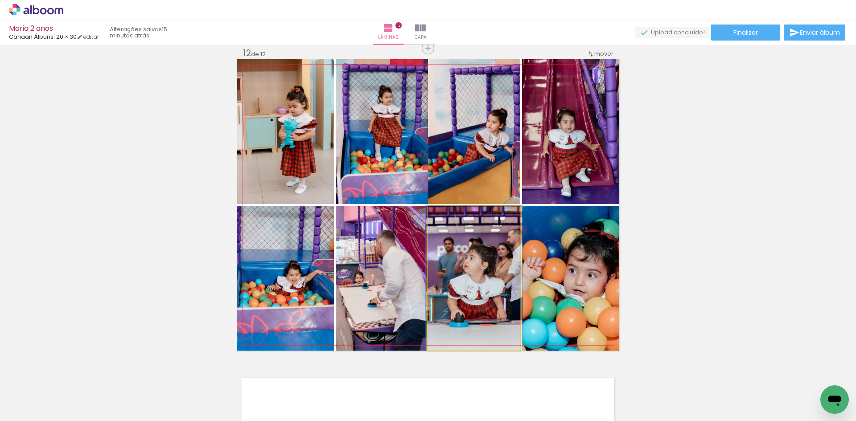
click at [455, 289] on quentale-photo at bounding box center [474, 278] width 92 height 145
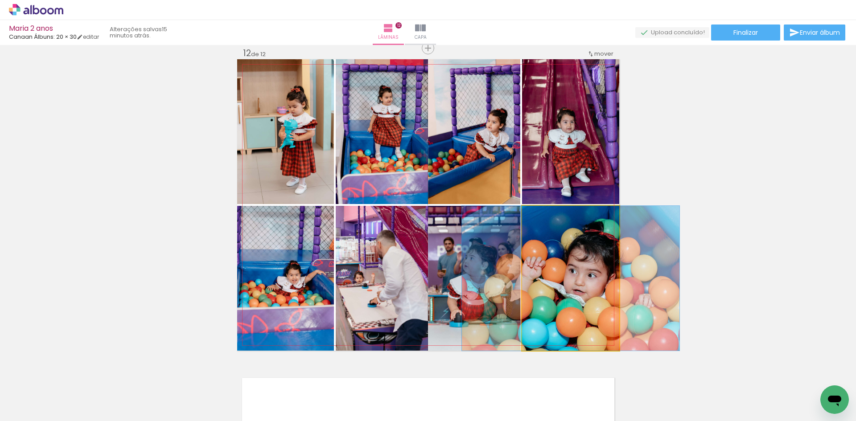
click at [555, 276] on quentale-photo at bounding box center [570, 278] width 97 height 145
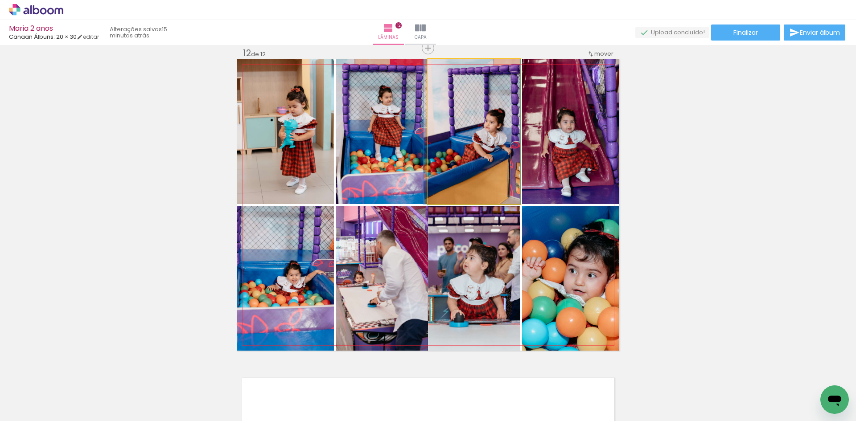
drag, startPoint x: 471, startPoint y: 138, endPoint x: 461, endPoint y: 141, distance: 9.7
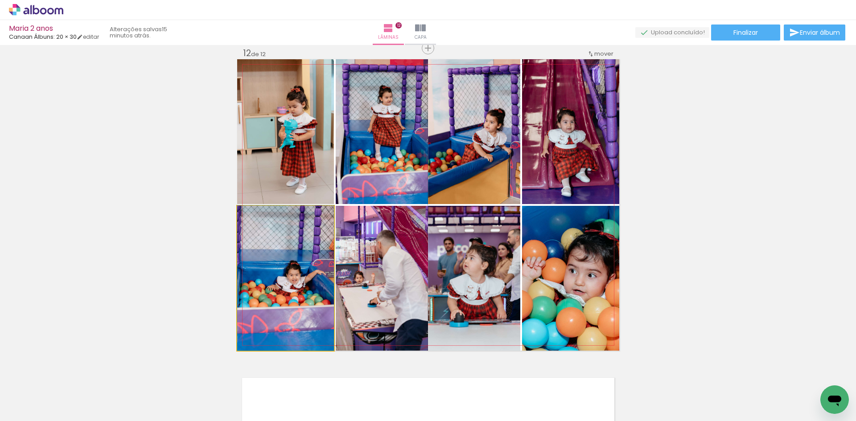
drag, startPoint x: 304, startPoint y: 291, endPoint x: 293, endPoint y: 290, distance: 11.2
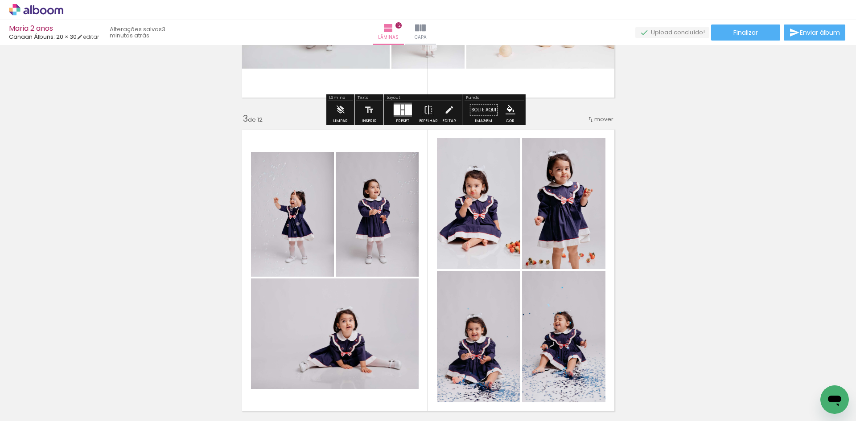
scroll to position [580, 0]
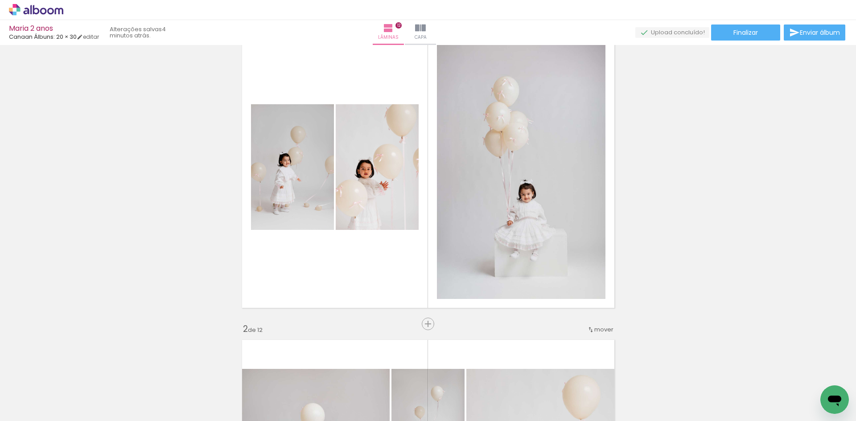
scroll to position [45, 0]
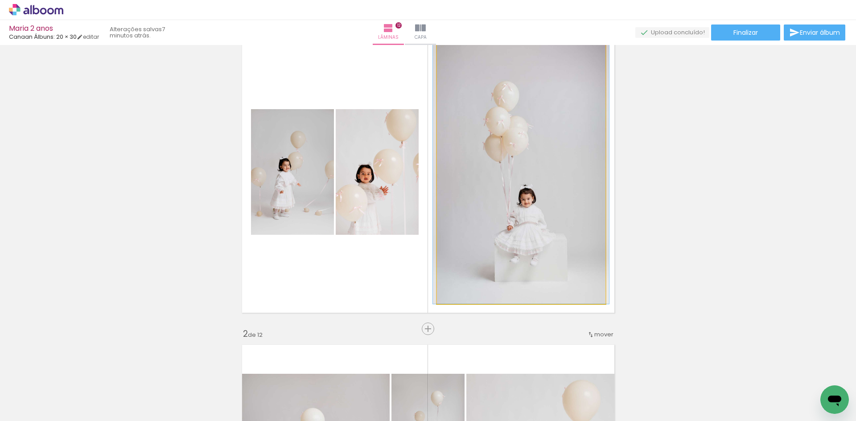
click at [438, 132] on quentale-photo at bounding box center [521, 172] width 169 height 264
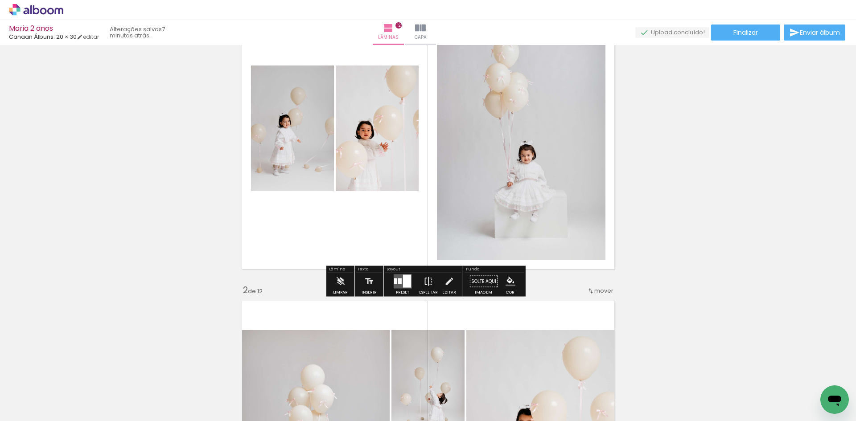
scroll to position [89, 0]
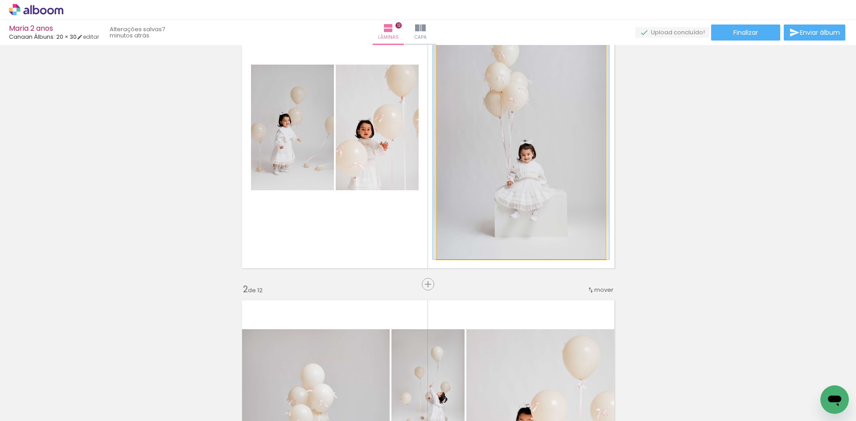
drag, startPoint x: 557, startPoint y: 199, endPoint x: 735, endPoint y: 212, distance: 178.8
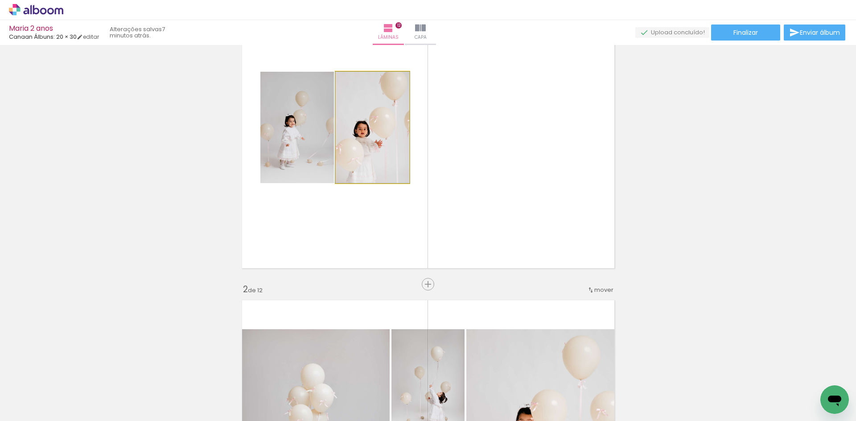
drag, startPoint x: 374, startPoint y: 156, endPoint x: 148, endPoint y: 159, distance: 225.2
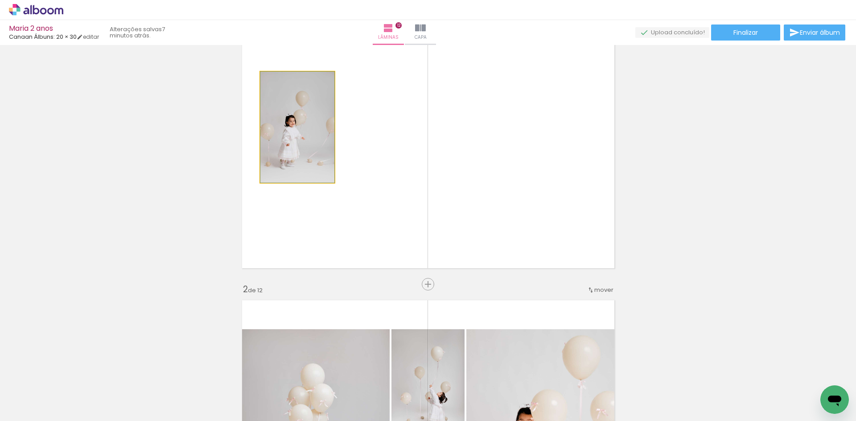
drag, startPoint x: 266, startPoint y: 137, endPoint x: 120, endPoint y: 152, distance: 147.0
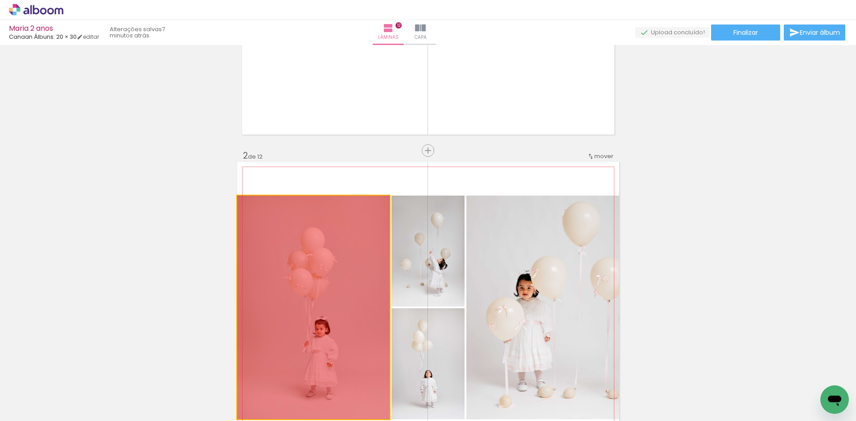
drag, startPoint x: 305, startPoint y: 292, endPoint x: 179, endPoint y: 256, distance: 130.7
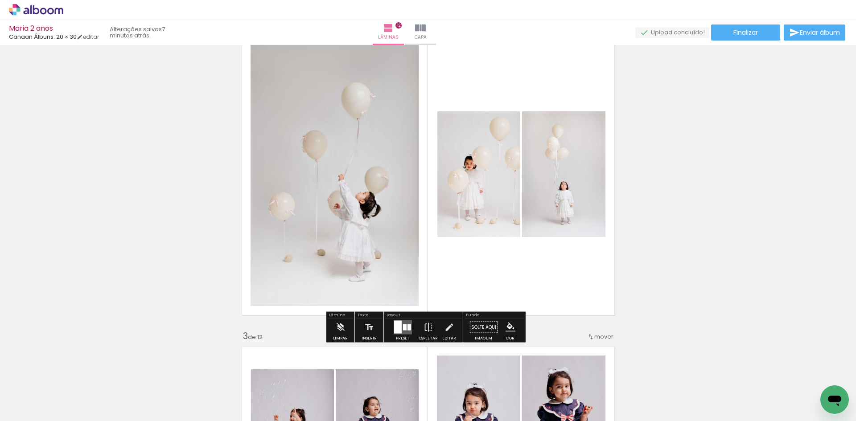
scroll to position [357, 0]
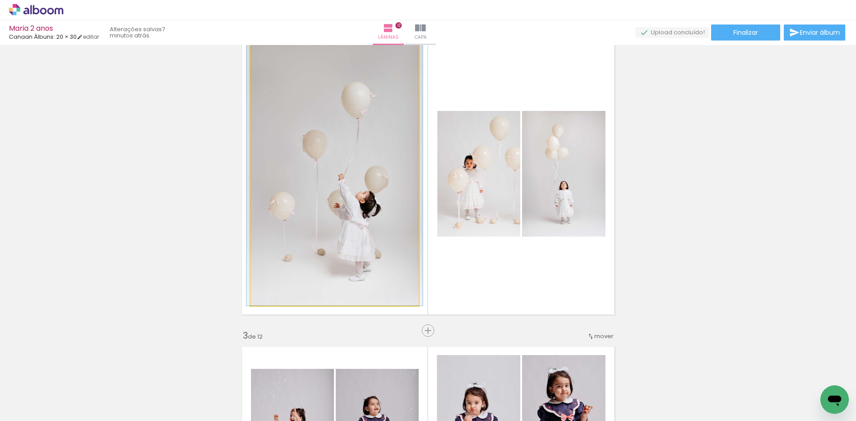
drag, startPoint x: 313, startPoint y: 207, endPoint x: 204, endPoint y: 206, distance: 109.2
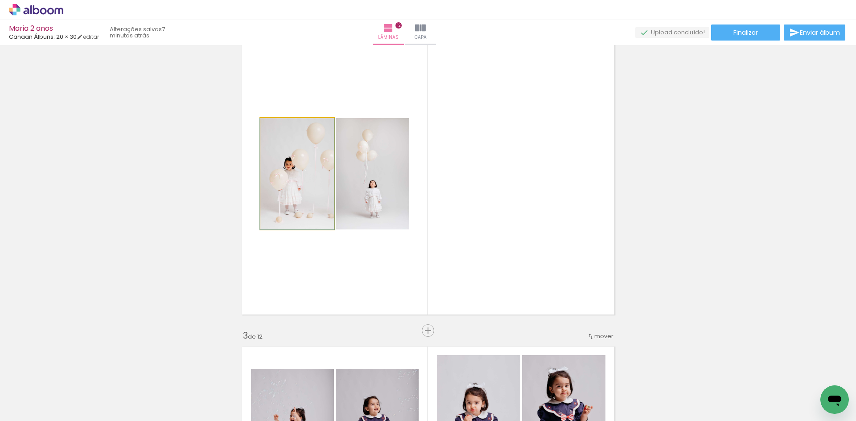
drag, startPoint x: 311, startPoint y: 186, endPoint x: 100, endPoint y: 197, distance: 211.6
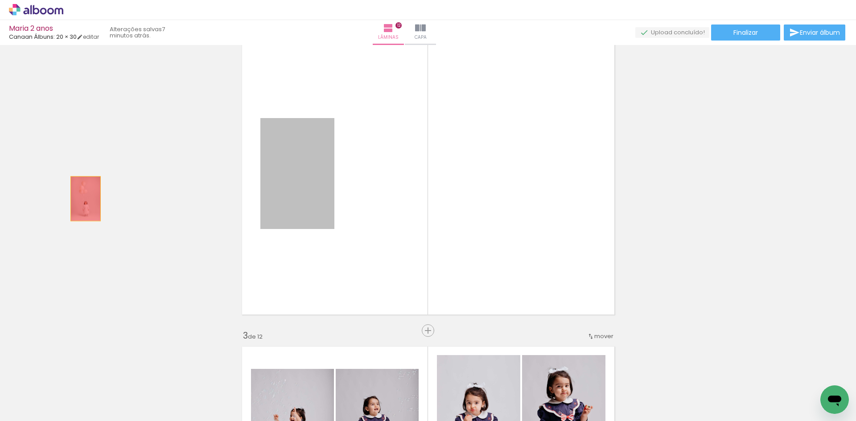
drag, startPoint x: 292, startPoint y: 177, endPoint x: 100, endPoint y: 315, distance: 236.8
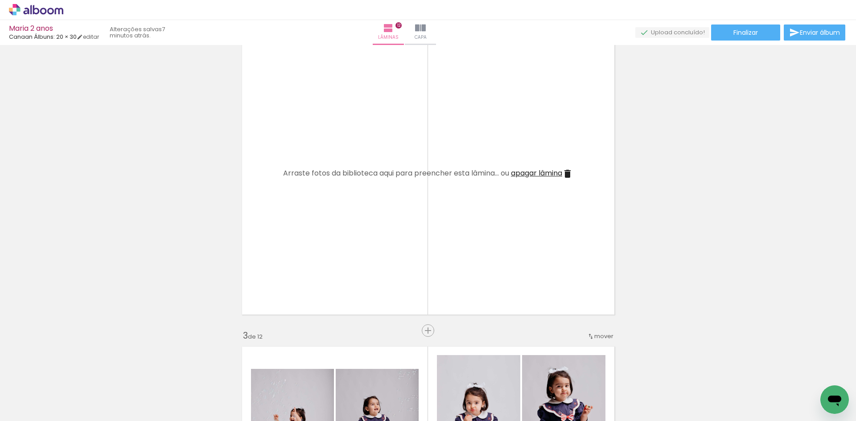
click at [36, 406] on span "Adicionar Fotos" at bounding box center [31, 409] width 27 height 10
click at [0, 0] on input "file" at bounding box center [0, 0] width 0 height 0
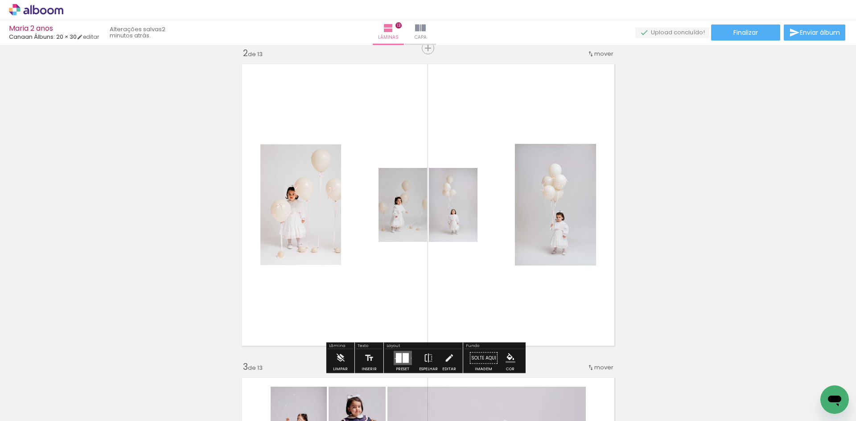
scroll to position [0, 2266]
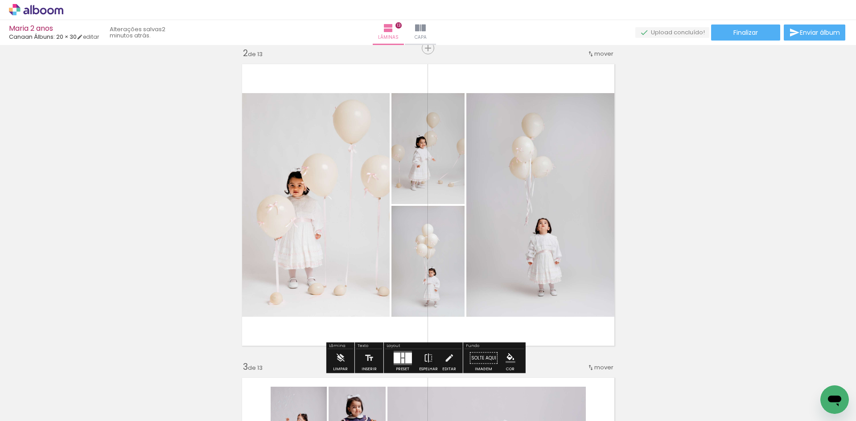
click at [402, 363] on quentale-layouter at bounding box center [402, 358] width 18 height 14
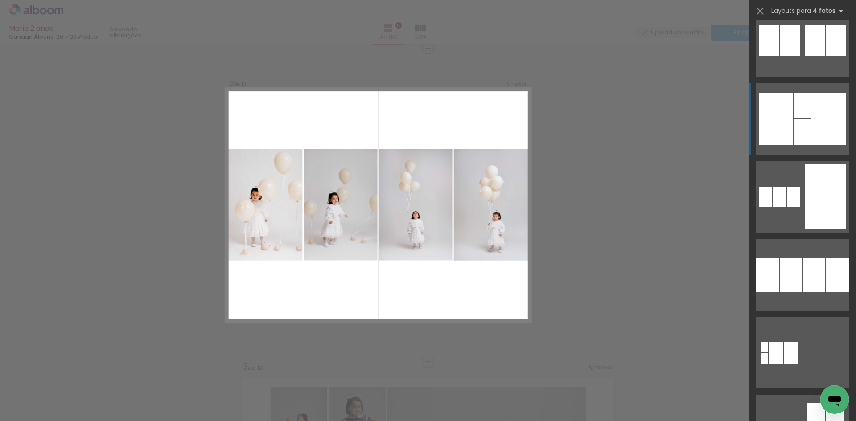
scroll to position [1293, 0]
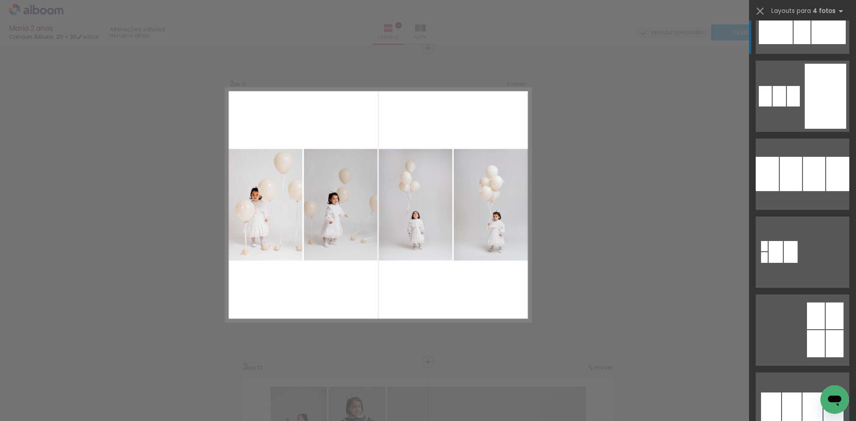
click at [795, 188] on div at bounding box center [791, 174] width 22 height 34
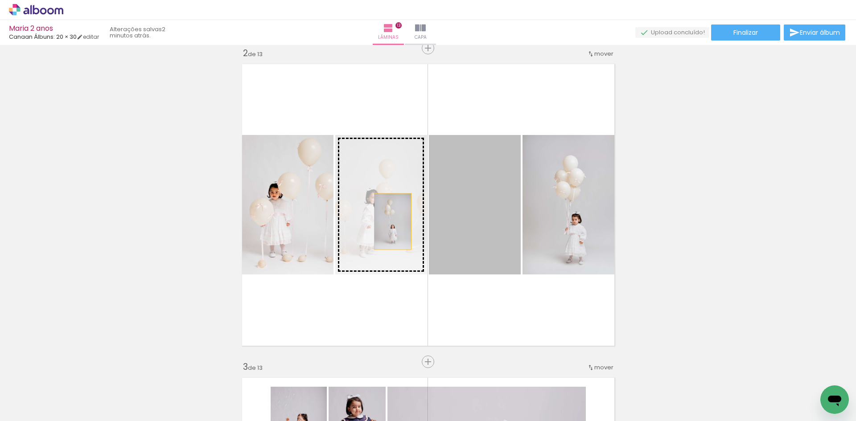
drag, startPoint x: 459, startPoint y: 222, endPoint x: 389, endPoint y: 222, distance: 70.4
click at [0, 0] on slot at bounding box center [0, 0] width 0 height 0
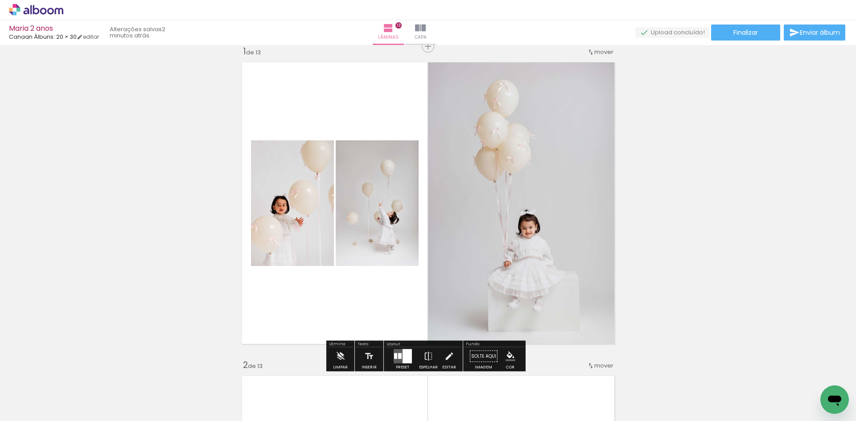
scroll to position [147, 0]
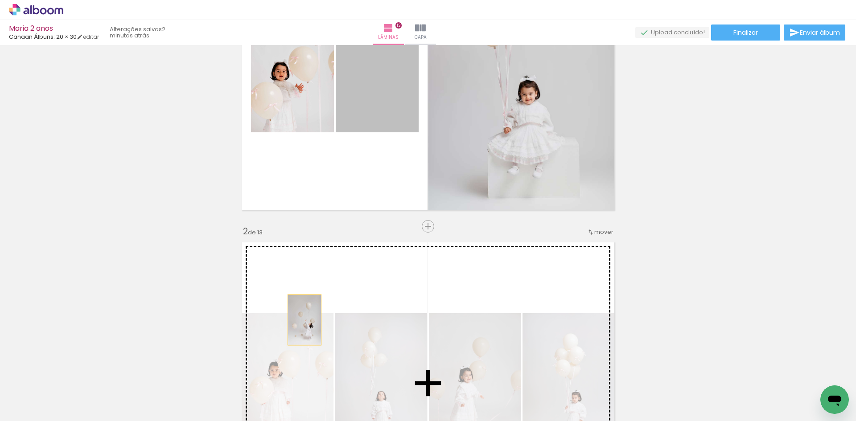
drag, startPoint x: 335, startPoint y: 216, endPoint x: 295, endPoint y: 335, distance: 125.2
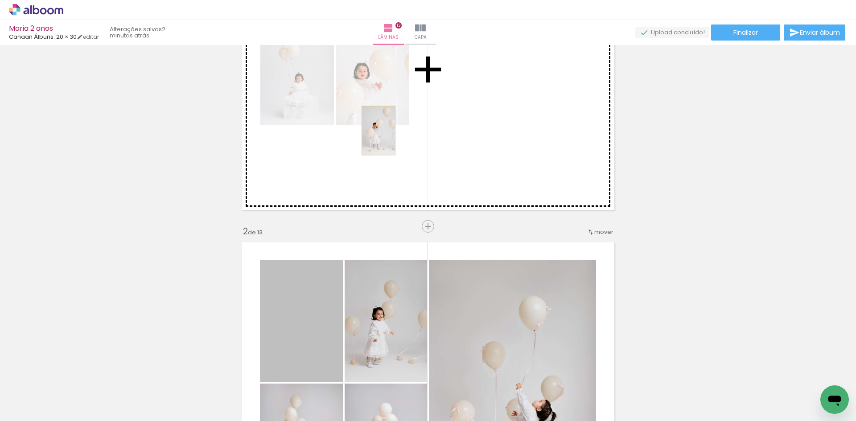
drag, startPoint x: 302, startPoint y: 337, endPoint x: 385, endPoint y: 123, distance: 229.5
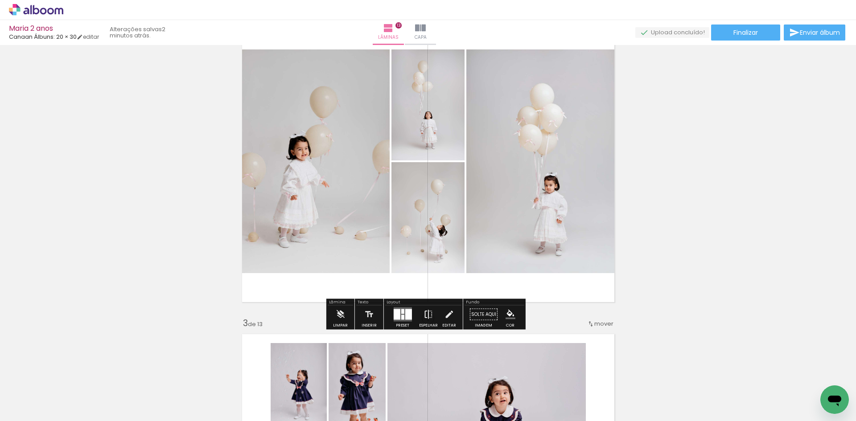
scroll to position [370, 0]
click at [401, 313] on div at bounding box center [402, 311] width 3 height 5
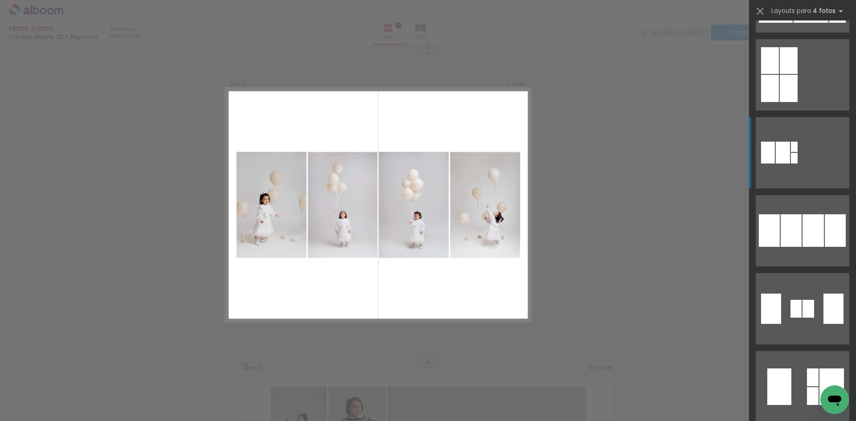
scroll to position [847, 0]
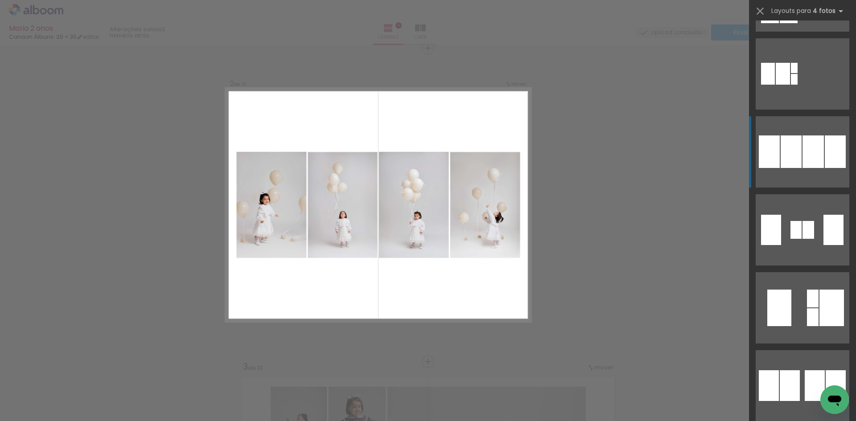
click at [794, 161] on div at bounding box center [791, 152] width 21 height 33
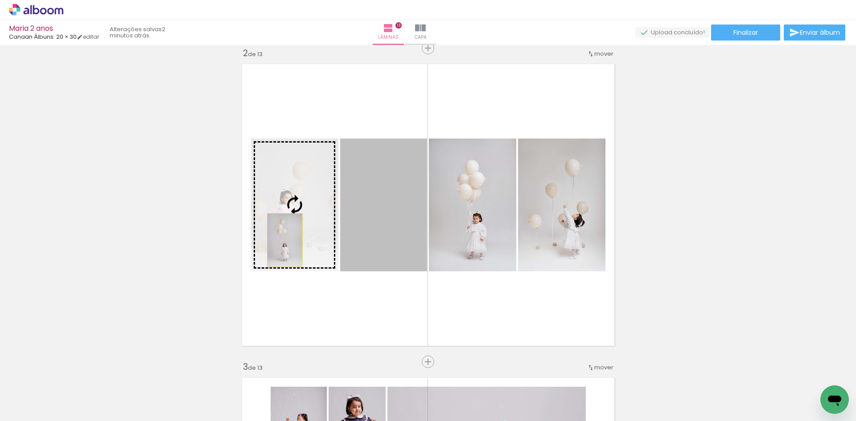
drag, startPoint x: 389, startPoint y: 245, endPoint x: 281, endPoint y: 240, distance: 107.5
click at [0, 0] on slot at bounding box center [0, 0] width 0 height 0
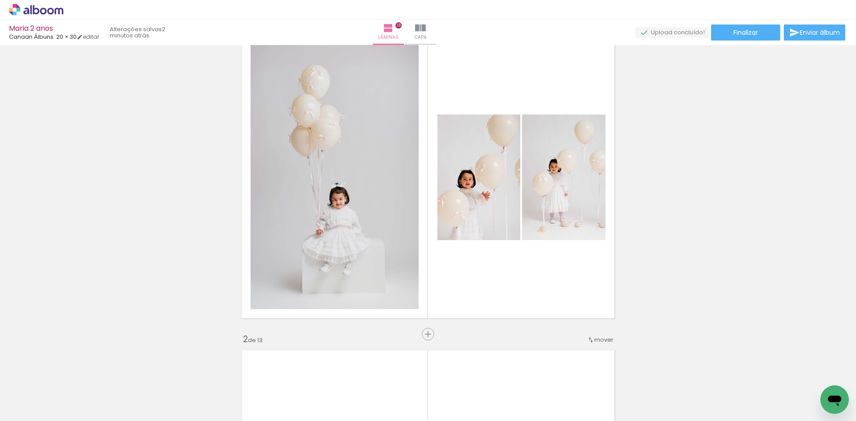
scroll to position [0, 0]
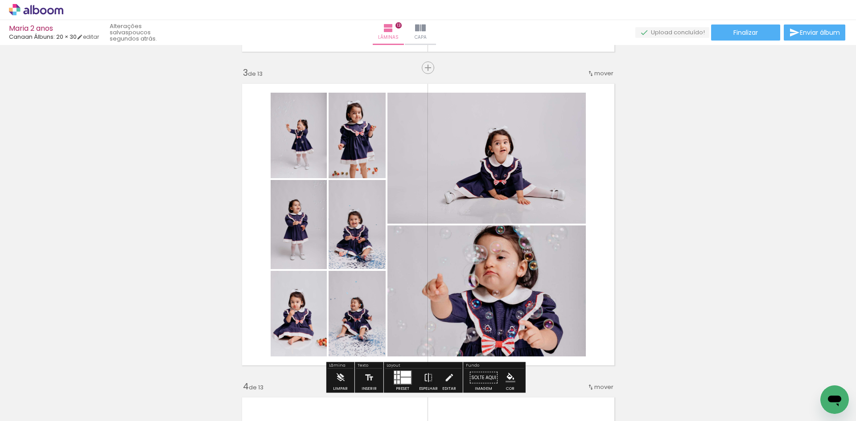
scroll to position [669, 0]
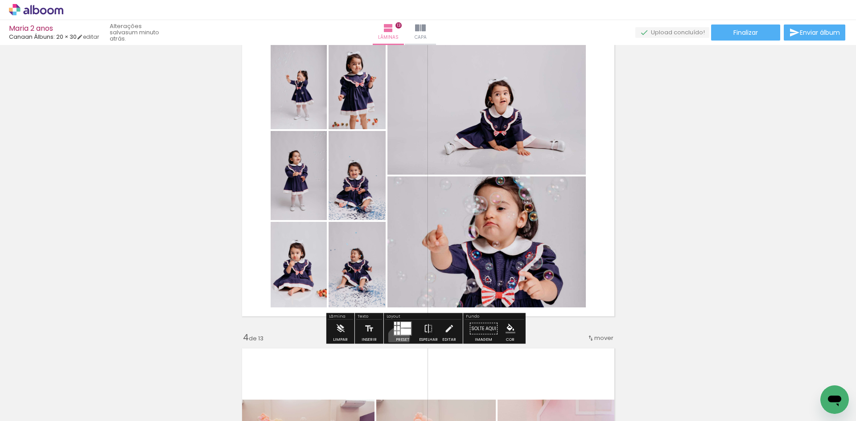
click at [396, 338] on div "Preset" at bounding box center [402, 340] width 13 height 4
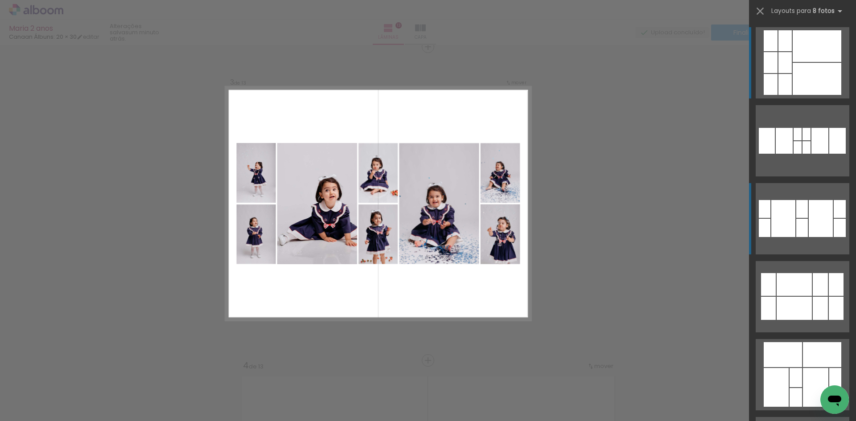
scroll to position [639, 0]
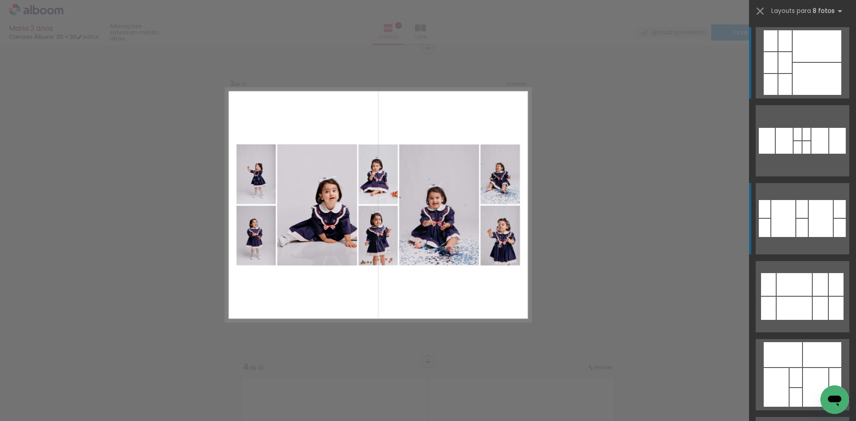
click at [803, 211] on div at bounding box center [802, 209] width 12 height 18
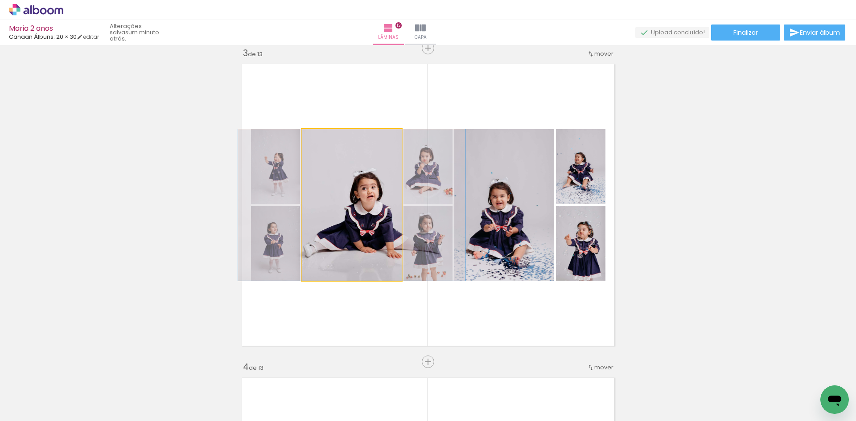
click at [349, 226] on quentale-photo at bounding box center [352, 205] width 100 height 152
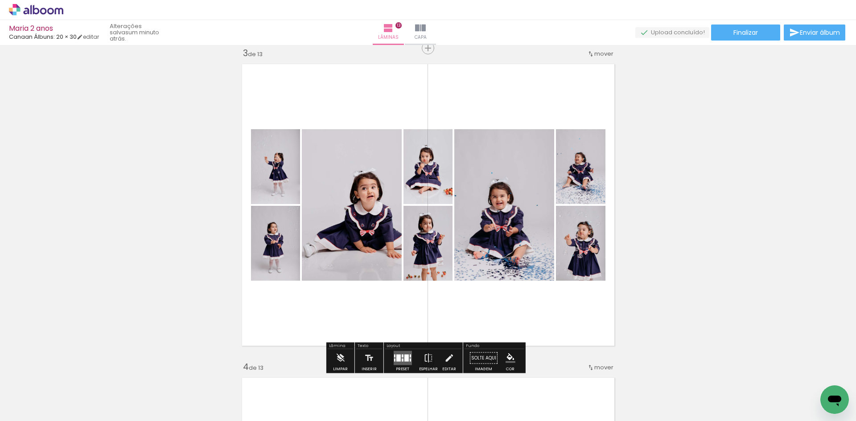
click at [391, 356] on div at bounding box center [403, 359] width 24 height 18
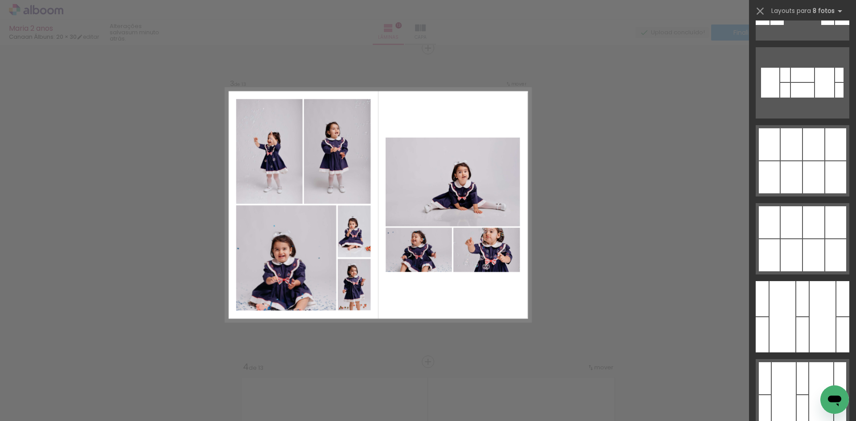
scroll to position [1382, 0]
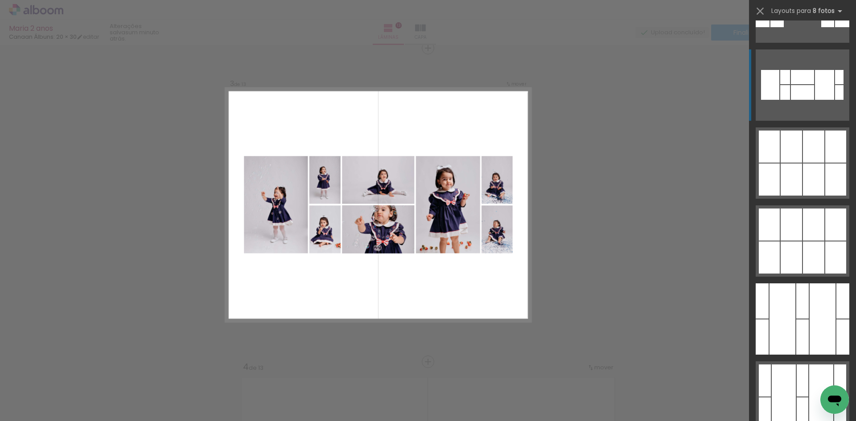
click at [798, 87] on div at bounding box center [802, 92] width 23 height 15
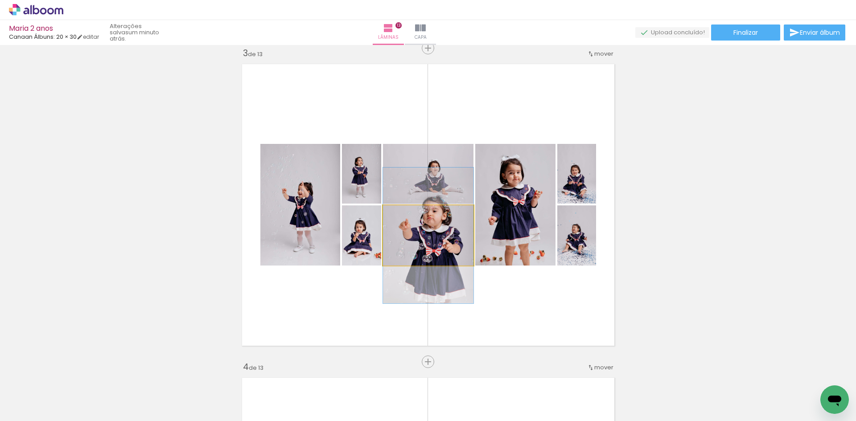
click at [432, 244] on quentale-photo at bounding box center [428, 236] width 90 height 60
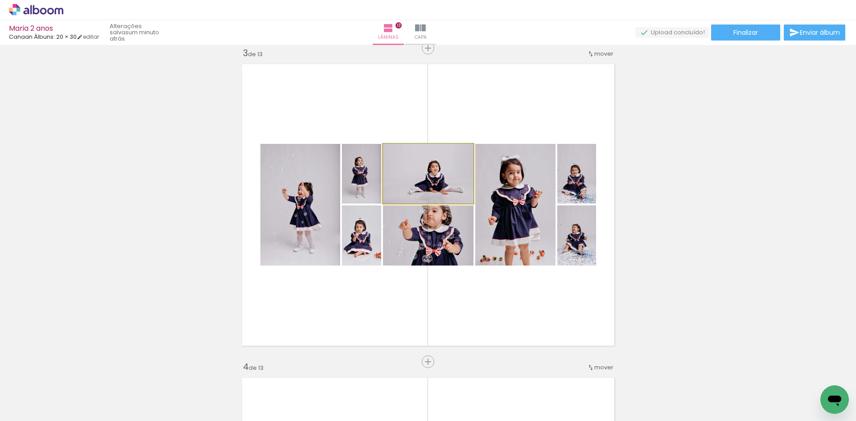
click at [445, 172] on quentale-photo at bounding box center [428, 174] width 90 height 60
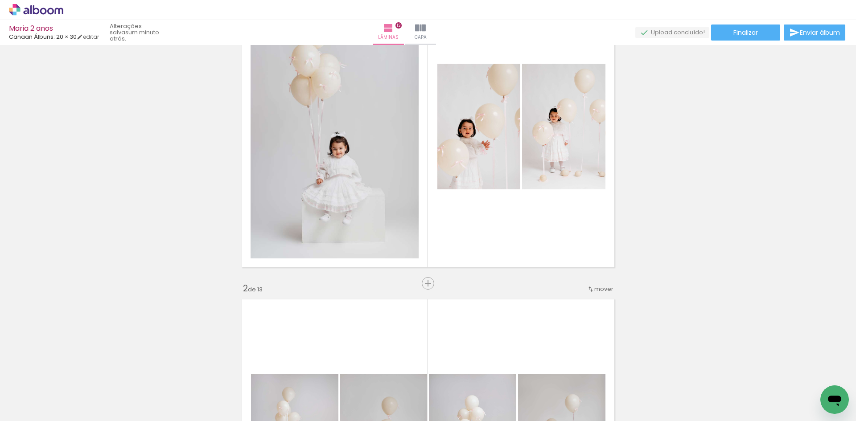
scroll to position [0, 0]
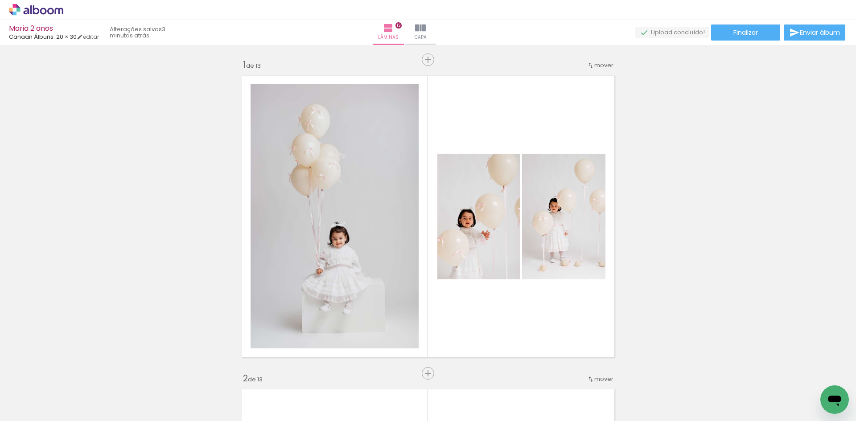
scroll to position [0, 2266]
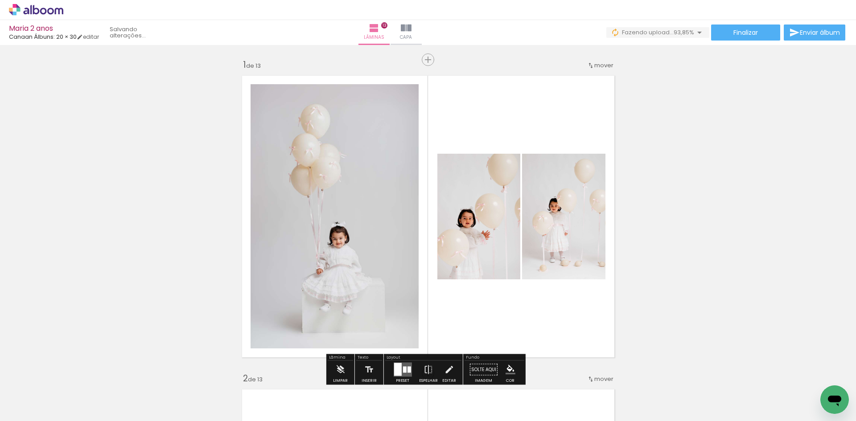
scroll to position [0, 2465]
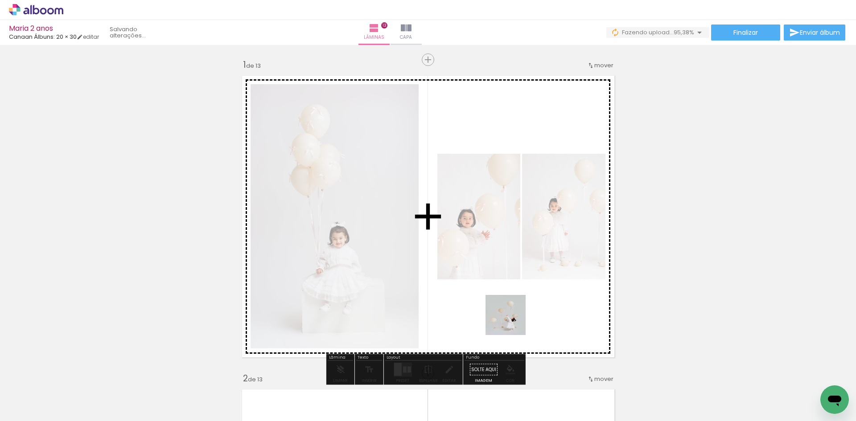
drag, startPoint x: 673, startPoint y: 404, endPoint x: 362, endPoint y: 246, distance: 348.5
click at [362, 246] on quentale-workspace at bounding box center [428, 210] width 856 height 421
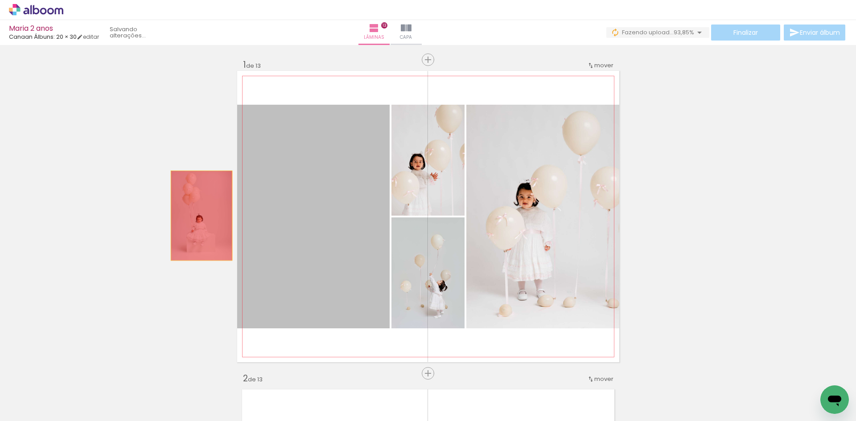
drag, startPoint x: 319, startPoint y: 222, endPoint x: 201, endPoint y: 216, distance: 118.7
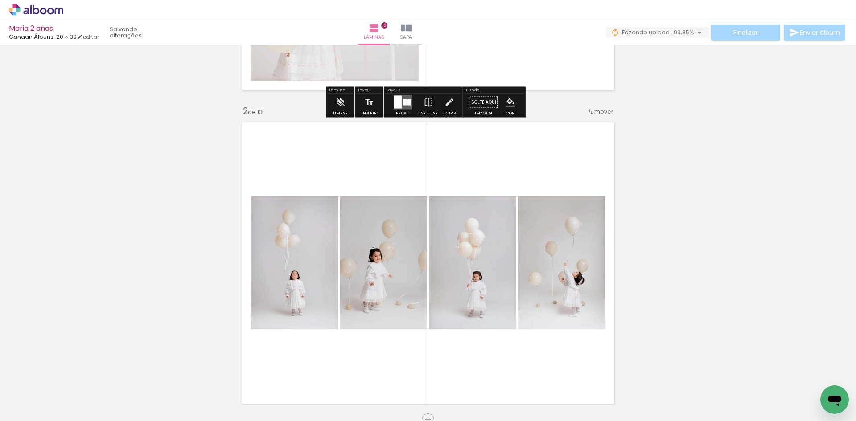
scroll to position [312, 0]
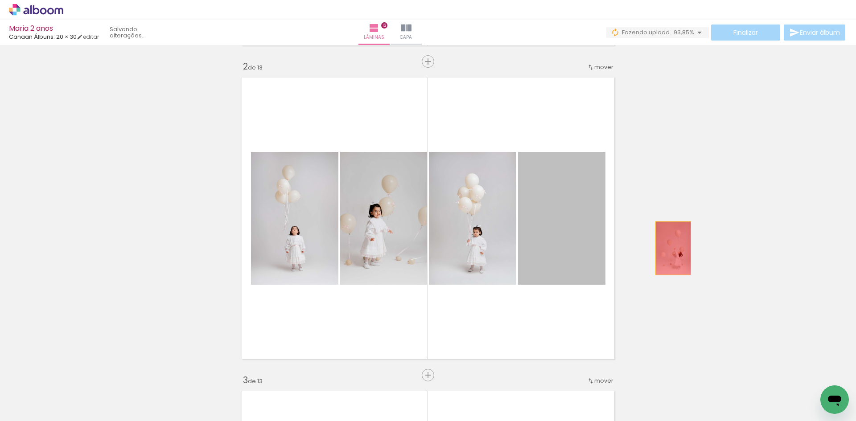
drag, startPoint x: 570, startPoint y: 265, endPoint x: 673, endPoint y: 247, distance: 104.9
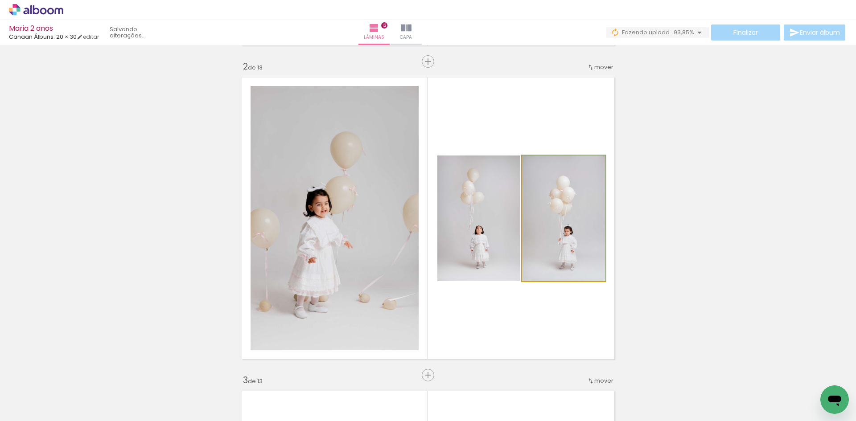
drag, startPoint x: 579, startPoint y: 243, endPoint x: 586, endPoint y: 253, distance: 12.6
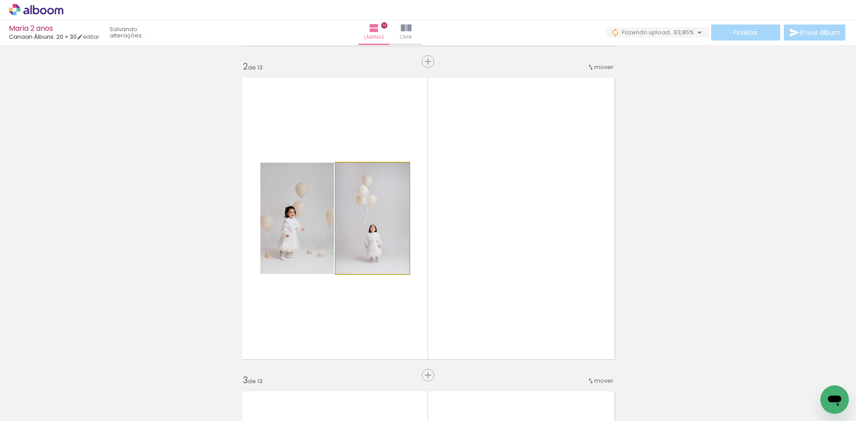
drag, startPoint x: 354, startPoint y: 263, endPoint x: 732, endPoint y: 257, distance: 378.6
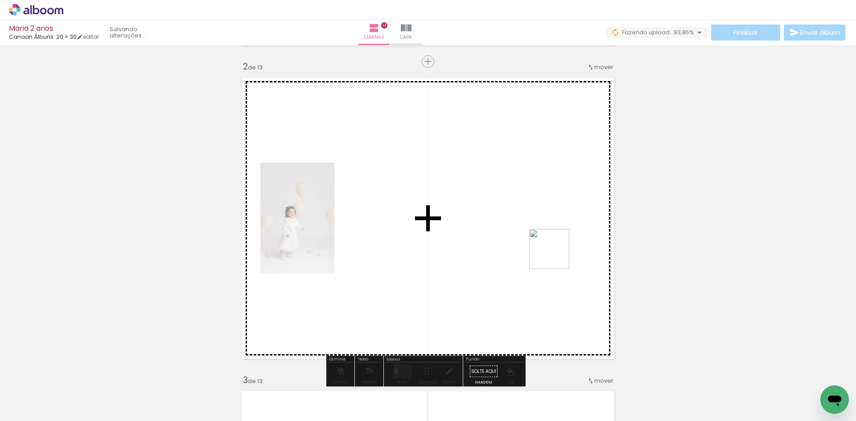
drag, startPoint x: 716, startPoint y: 395, endPoint x: 556, endPoint y: 256, distance: 212.0
click at [556, 256] on quentale-workspace at bounding box center [428, 210] width 856 height 421
drag, startPoint x: 768, startPoint y: 398, endPoint x: 502, endPoint y: 259, distance: 299.5
click at [498, 261] on quentale-workspace at bounding box center [428, 210] width 856 height 421
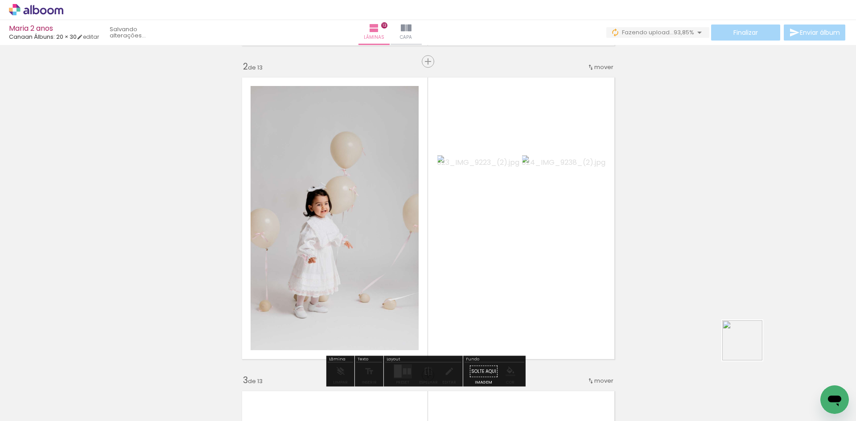
drag, startPoint x: 749, startPoint y: 347, endPoint x: 579, endPoint y: 285, distance: 181.4
click at [579, 285] on quentale-workspace at bounding box center [428, 210] width 856 height 421
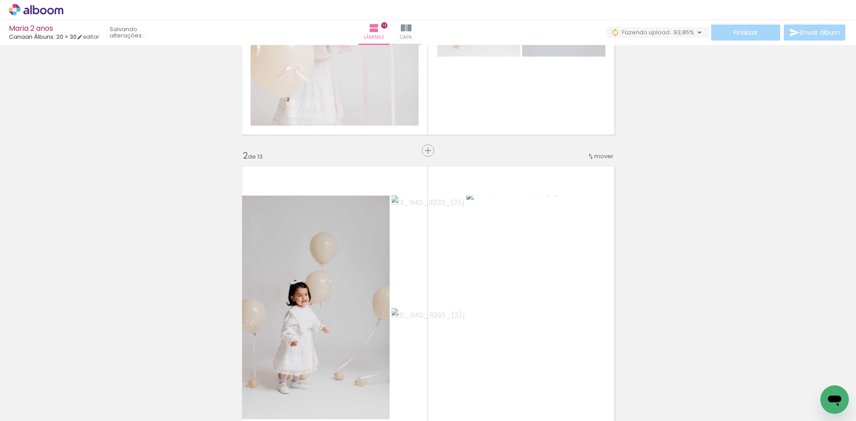
scroll to position [312, 0]
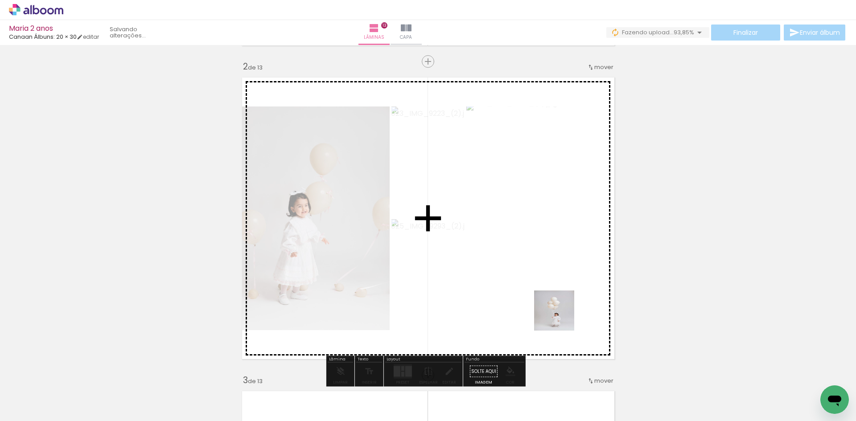
drag, startPoint x: 621, startPoint y: 406, endPoint x: 547, endPoint y: 301, distance: 128.3
click at [547, 301] on quentale-workspace at bounding box center [428, 210] width 856 height 421
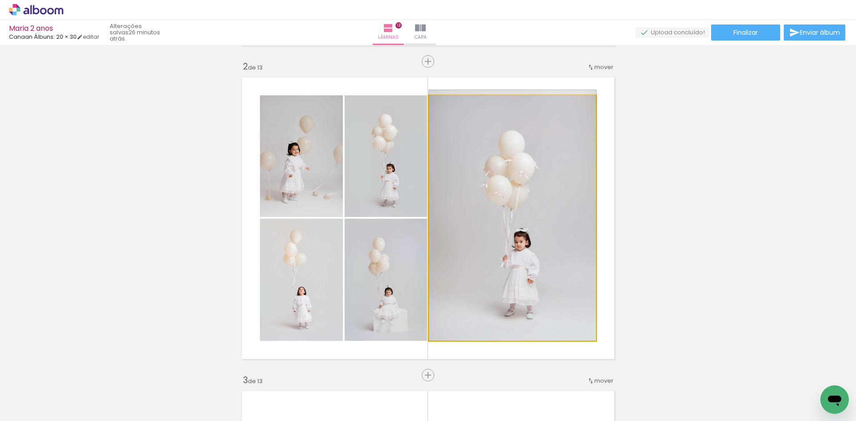
drag, startPoint x: 530, startPoint y: 238, endPoint x: 708, endPoint y: 215, distance: 180.3
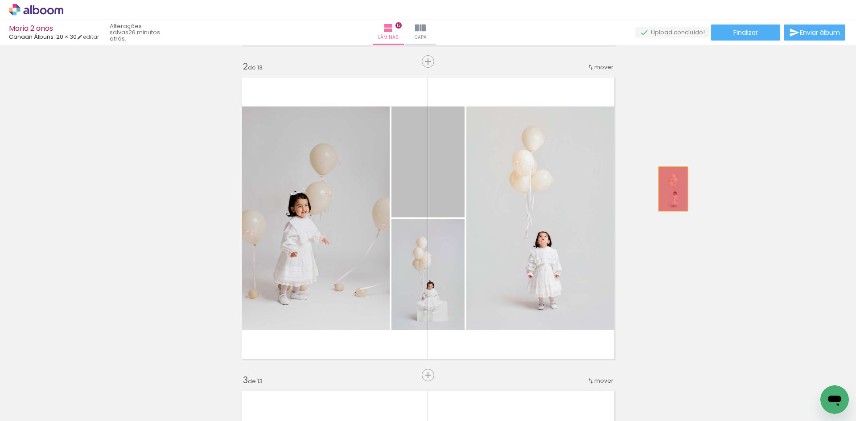
drag, startPoint x: 439, startPoint y: 188, endPoint x: 673, endPoint y: 189, distance: 234.1
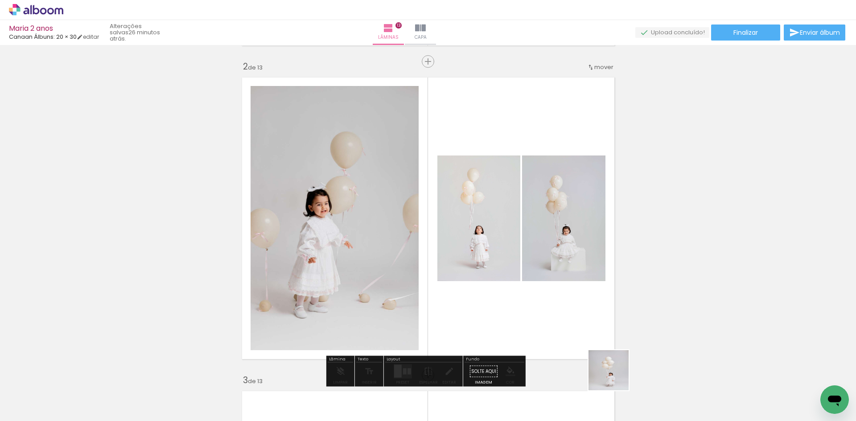
drag, startPoint x: 617, startPoint y: 401, endPoint x: 641, endPoint y: 289, distance: 114.4
click at [641, 289] on quentale-workspace at bounding box center [428, 210] width 856 height 421
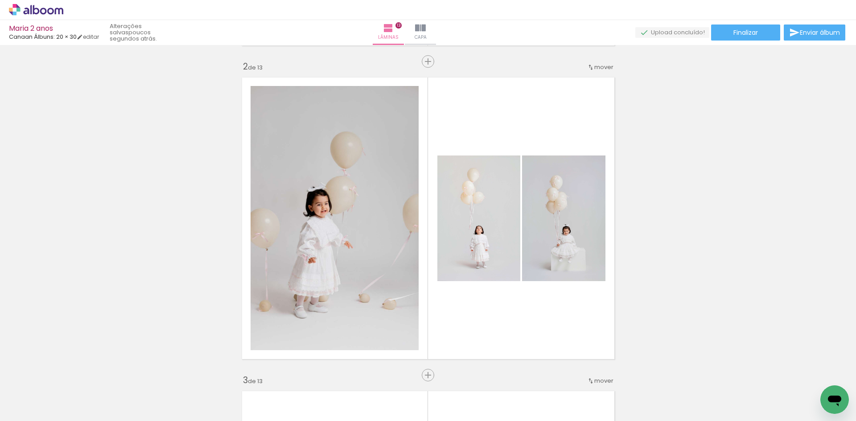
click at [605, 376] on iron-icon at bounding box center [600, 373] width 9 height 9
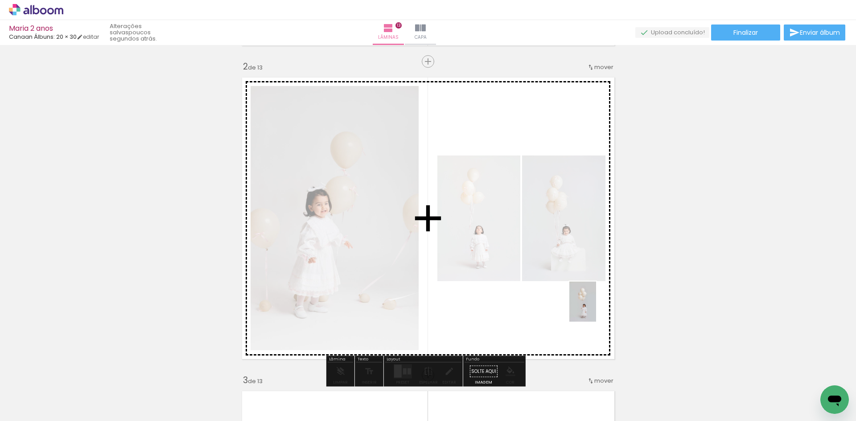
drag, startPoint x: 725, startPoint y: 400, endPoint x: 596, endPoint y: 309, distance: 158.6
click at [596, 309] on quentale-workspace at bounding box center [428, 210] width 856 height 421
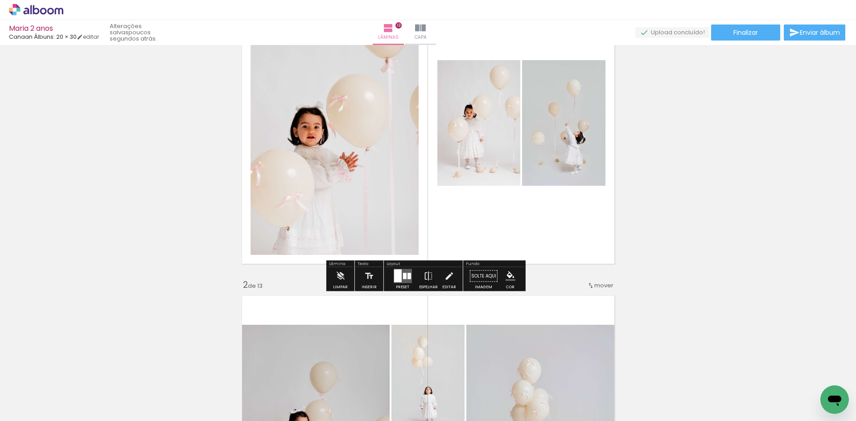
scroll to position [89, 0]
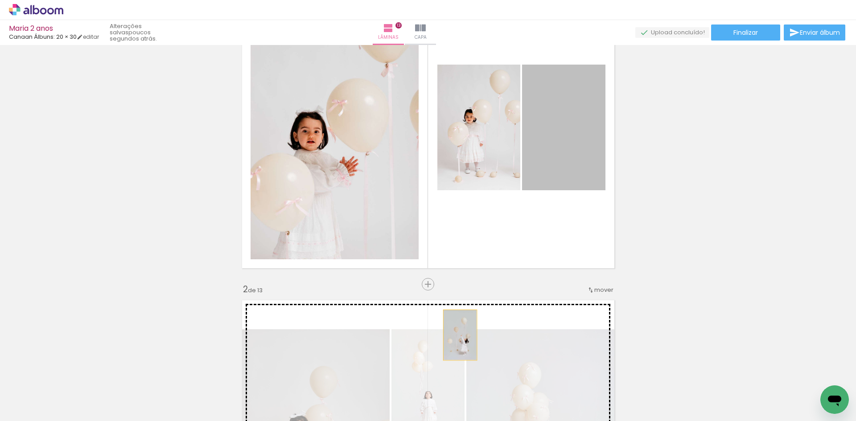
drag, startPoint x: 564, startPoint y: 102, endPoint x: 457, endPoint y: 335, distance: 256.9
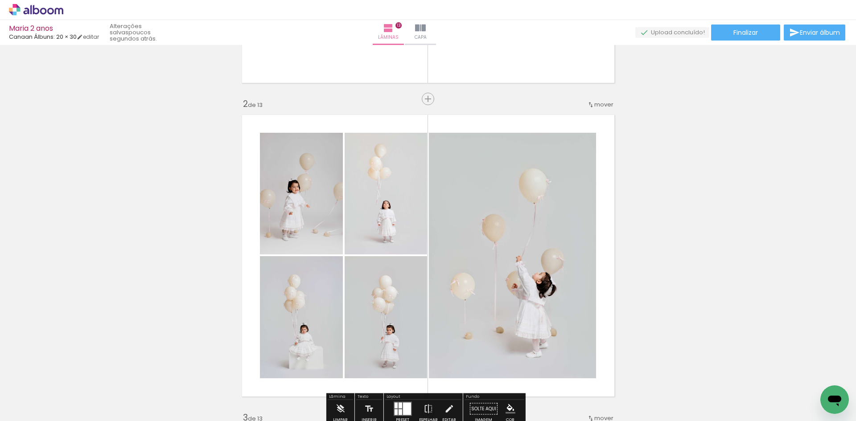
scroll to position [223, 0]
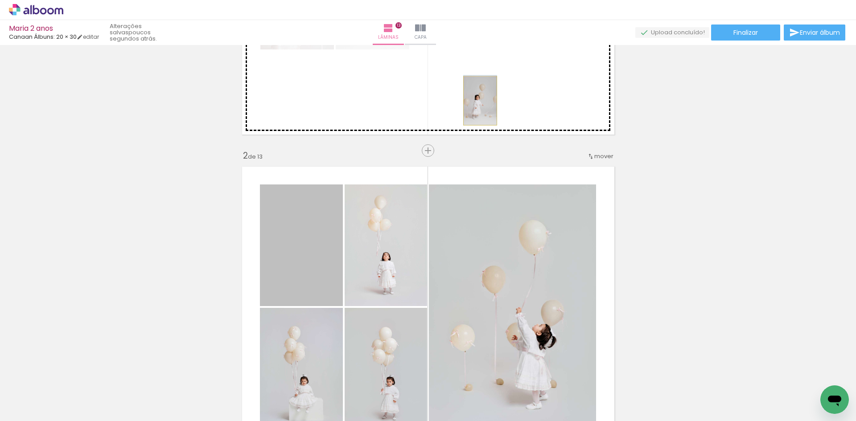
drag, startPoint x: 303, startPoint y: 262, endPoint x: 477, endPoint y: 101, distance: 237.2
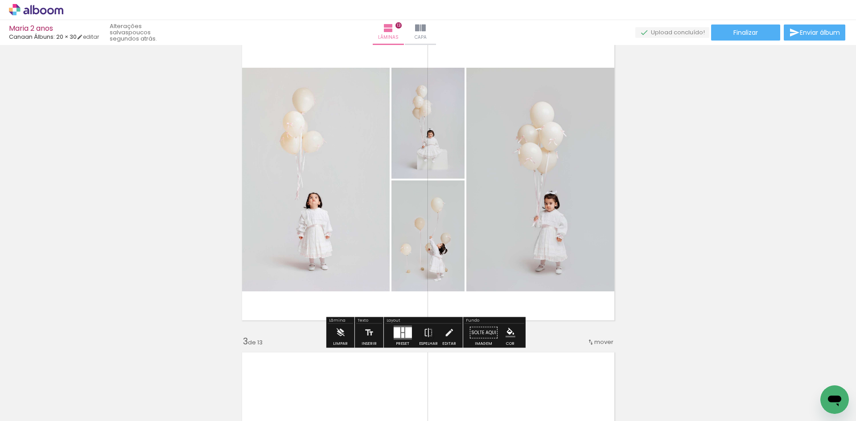
scroll to position [401, 0]
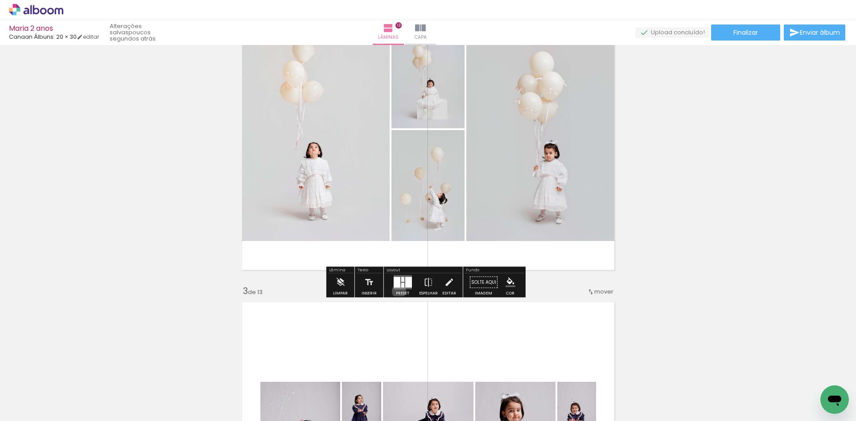
click at [397, 291] on div at bounding box center [403, 283] width 24 height 18
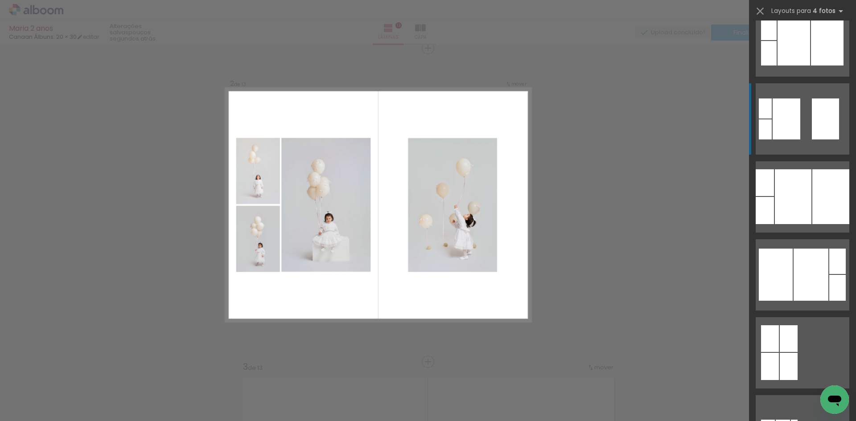
scroll to position [490, 0]
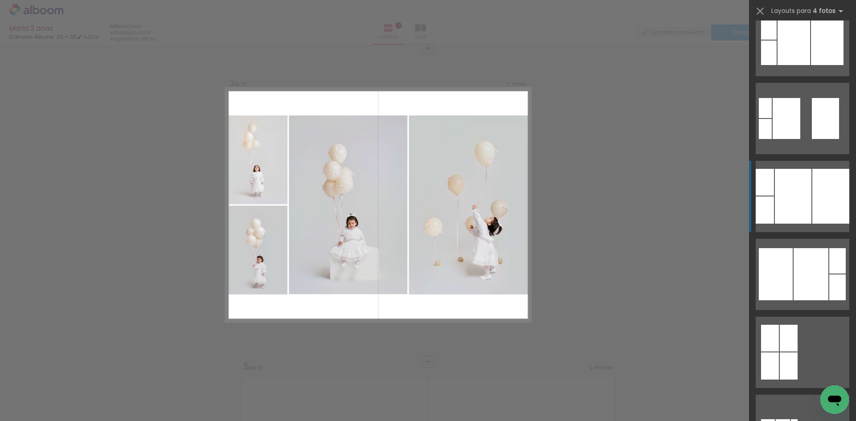
click at [796, 199] on div at bounding box center [793, 196] width 37 height 55
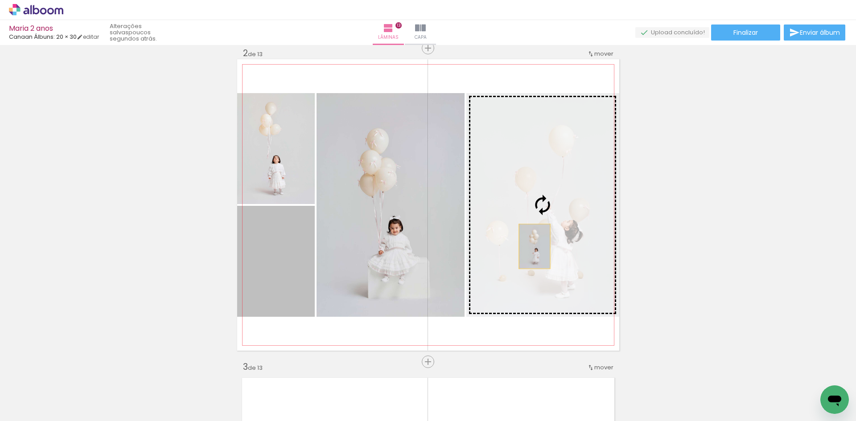
drag, startPoint x: 282, startPoint y: 285, endPoint x: 571, endPoint y: 241, distance: 292.6
click at [0, 0] on slot at bounding box center [0, 0] width 0 height 0
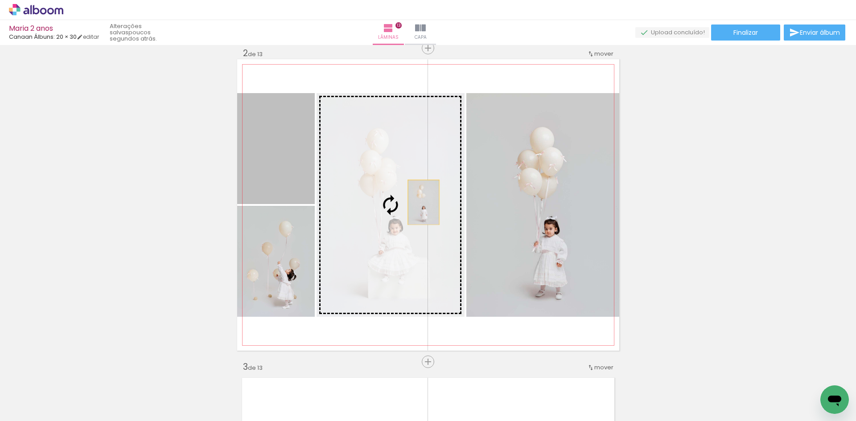
drag, startPoint x: 279, startPoint y: 180, endPoint x: 420, endPoint y: 202, distance: 143.1
click at [0, 0] on slot at bounding box center [0, 0] width 0 height 0
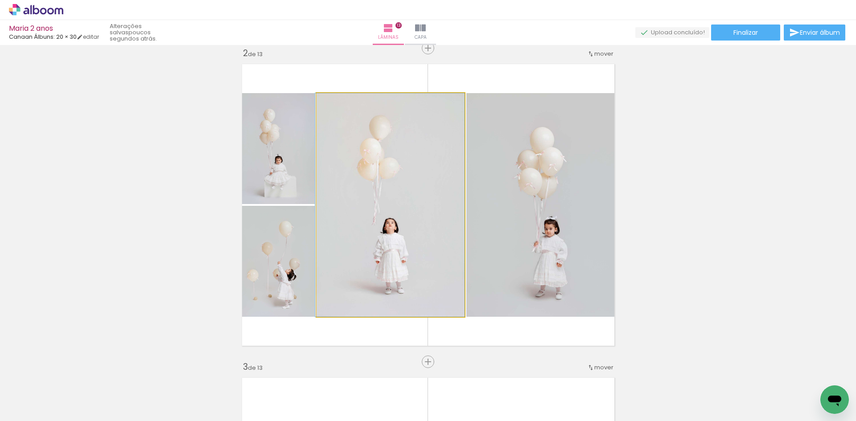
drag, startPoint x: 351, startPoint y: 179, endPoint x: 249, endPoint y: 155, distance: 104.5
click at [0, 0] on slot at bounding box center [0, 0] width 0 height 0
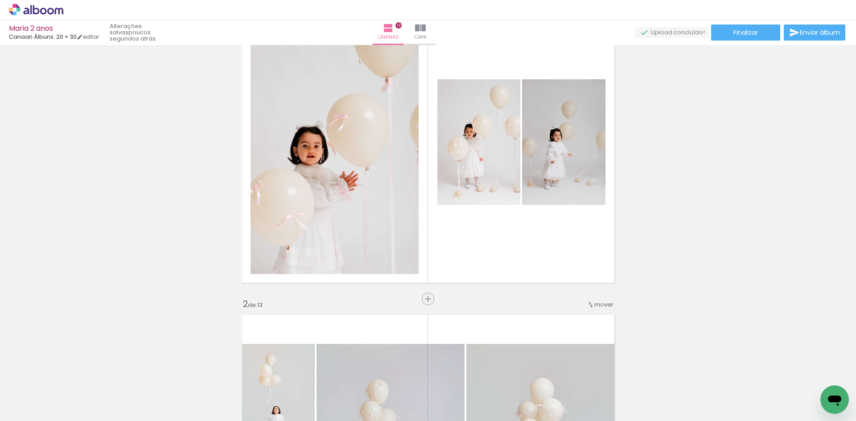
scroll to position [58, 0]
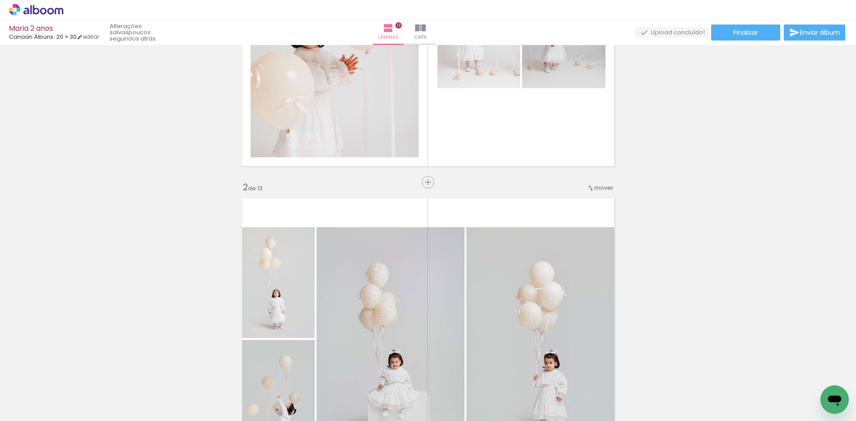
scroll to position [192, 0]
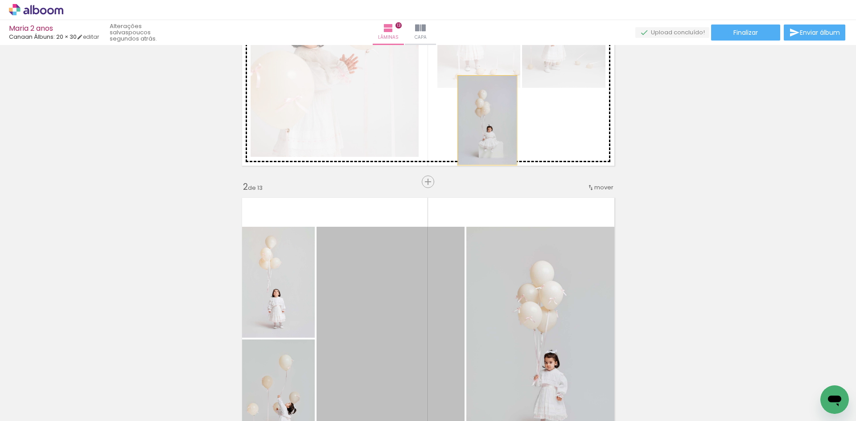
drag, startPoint x: 413, startPoint y: 281, endPoint x: 484, endPoint y: 120, distance: 175.4
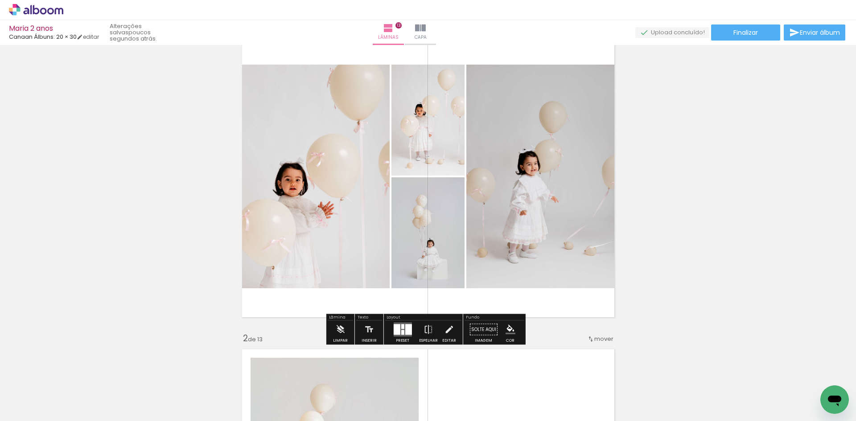
scroll to position [89, 0]
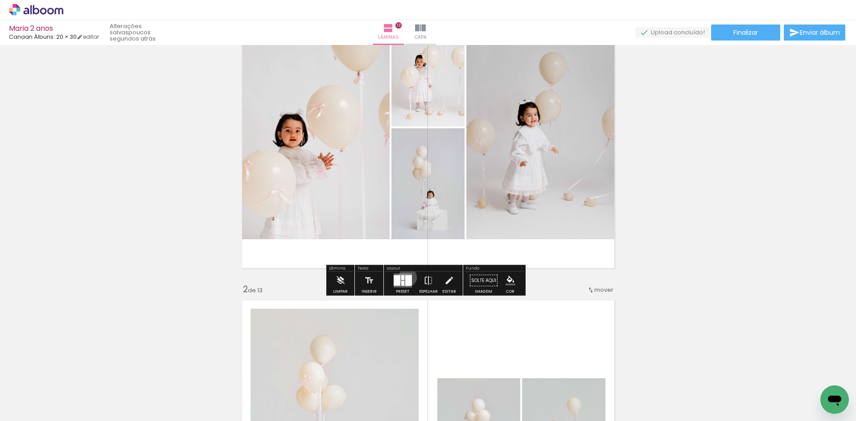
click at [406, 277] on div at bounding box center [408, 281] width 7 height 11
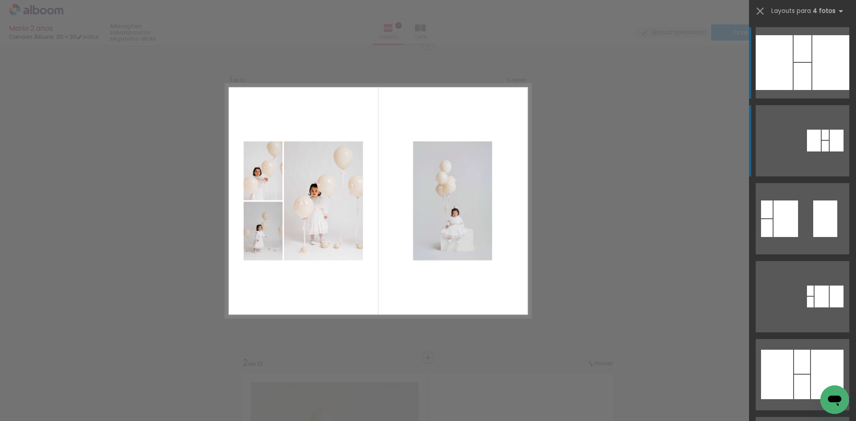
scroll to position [11, 0]
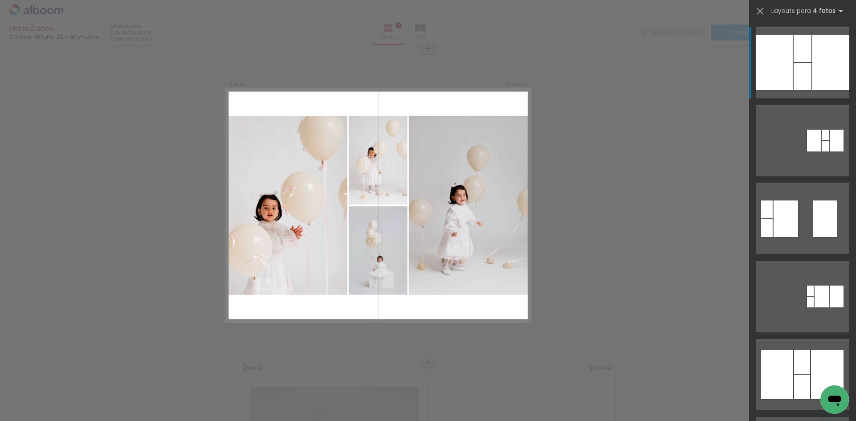
click at [826, 67] on div at bounding box center [830, 62] width 37 height 55
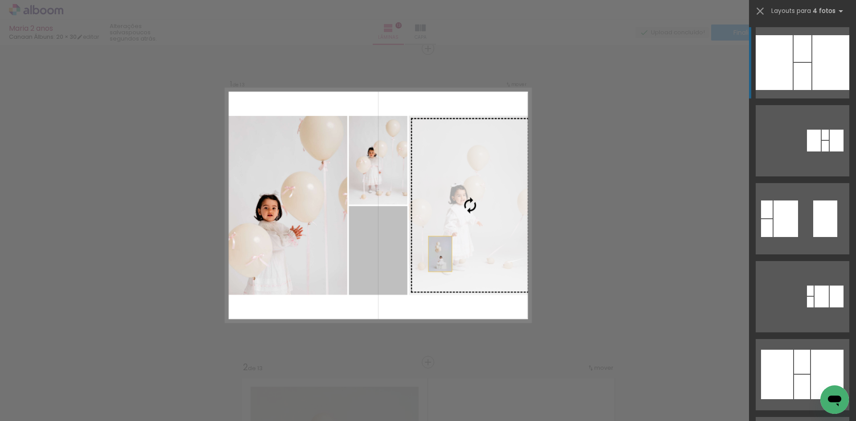
drag, startPoint x: 379, startPoint y: 269, endPoint x: 452, endPoint y: 255, distance: 74.5
click at [0, 0] on slot at bounding box center [0, 0] width 0 height 0
drag, startPoint x: 370, startPoint y: 276, endPoint x: 475, endPoint y: 236, distance: 111.8
click at [0, 0] on slot at bounding box center [0, 0] width 0 height 0
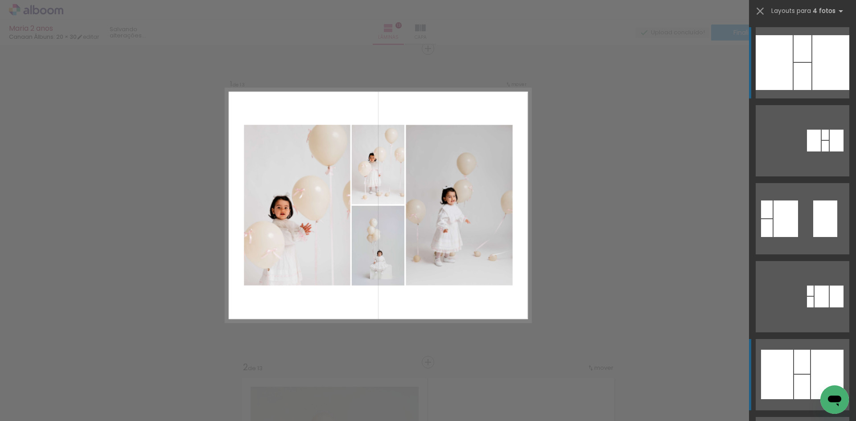
click at [813, 368] on div at bounding box center [827, 374] width 33 height 49
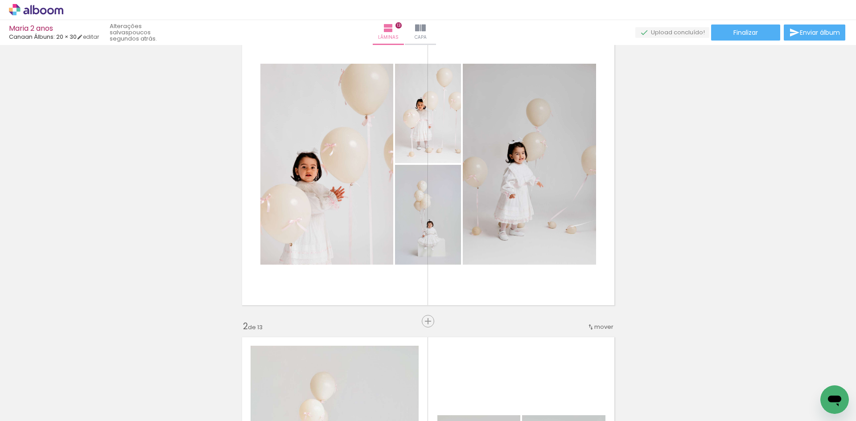
scroll to position [0, 0]
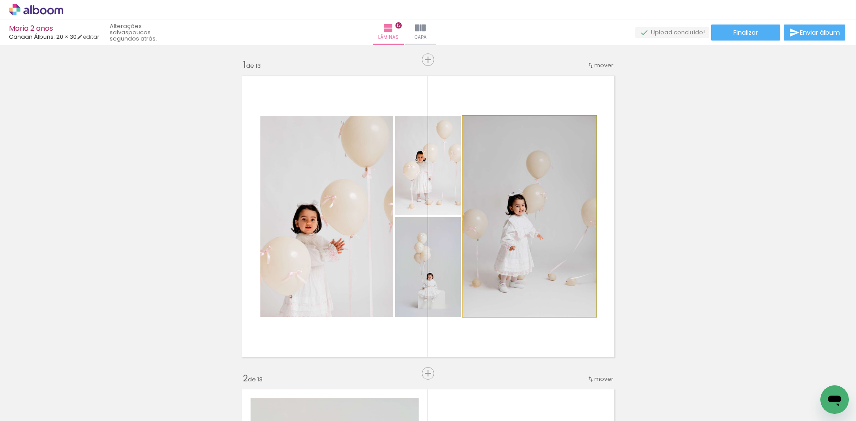
click at [529, 197] on quentale-photo at bounding box center [529, 216] width 133 height 201
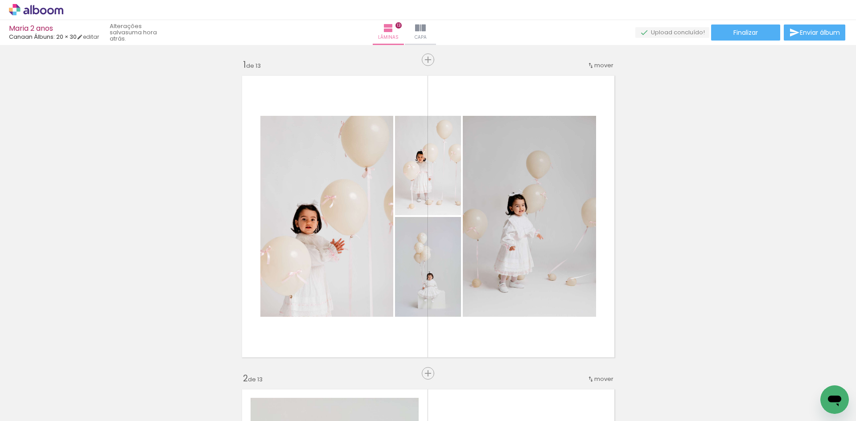
scroll to position [0, 2415]
